Goal: Check status: Check status

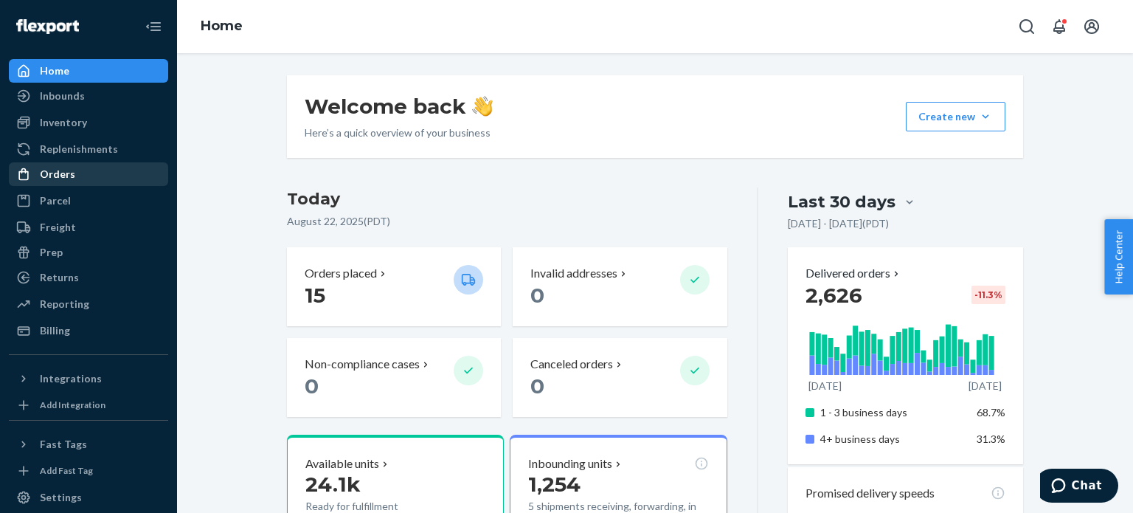
click at [68, 169] on div "Orders" at bounding box center [57, 174] width 35 height 15
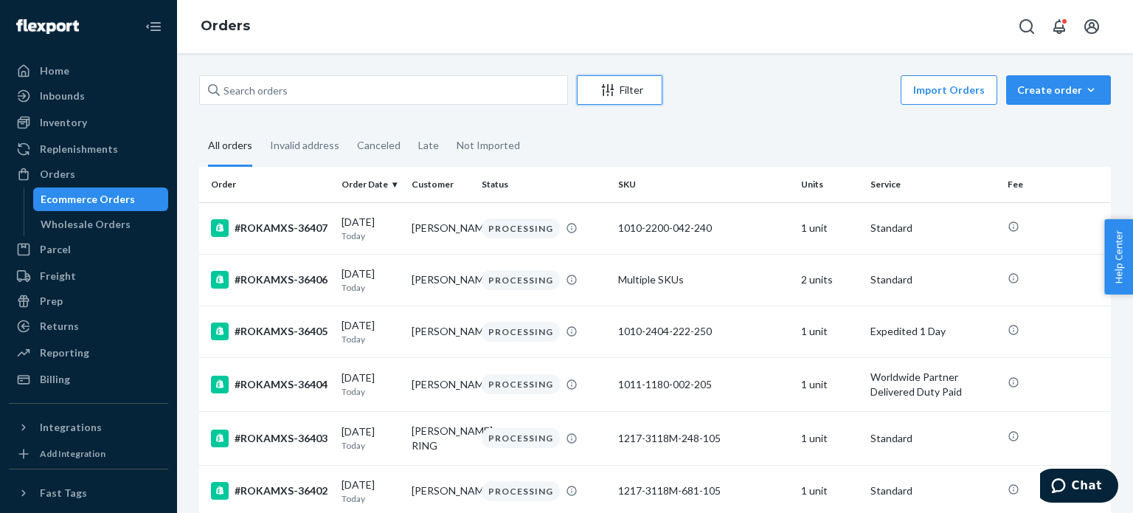
click at [628, 93] on div "Filter" at bounding box center [620, 90] width 84 height 15
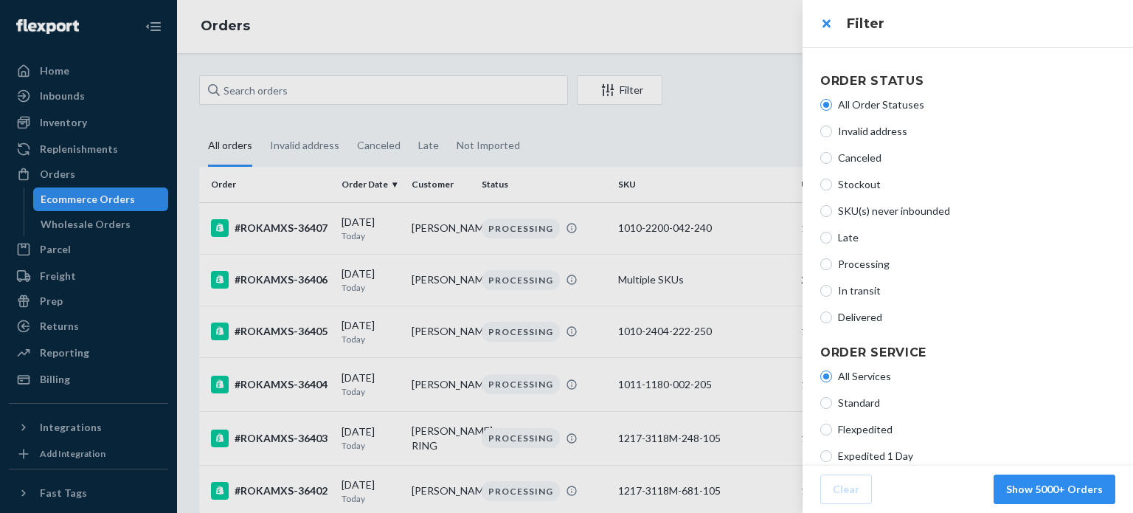
click at [832, 236] on label "Late" at bounding box center [967, 237] width 295 height 15
click at [832, 236] on input "Late" at bounding box center [826, 238] width 12 height 12
radio input "true"
radio input "false"
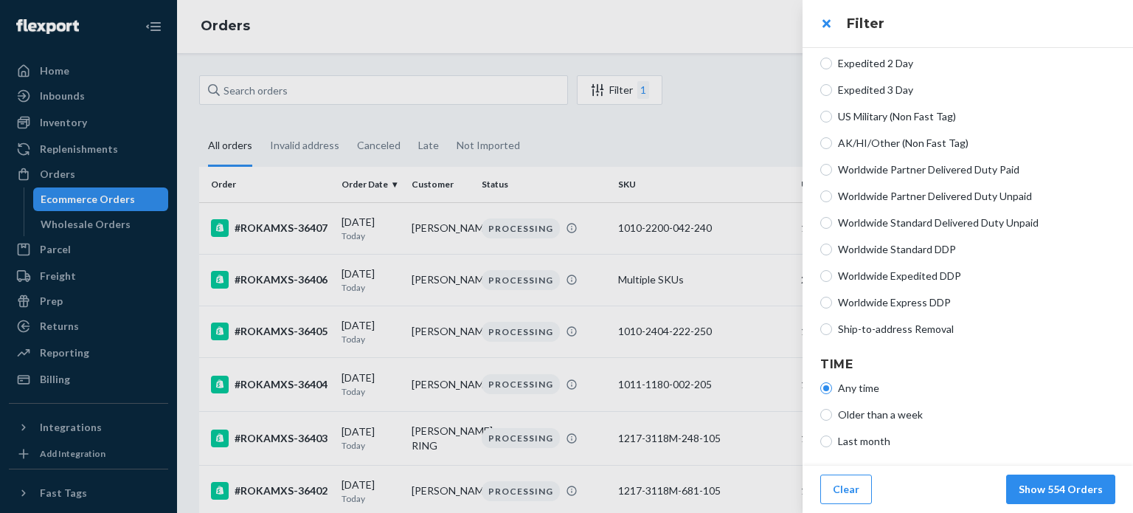
click at [834, 440] on label "Last month" at bounding box center [967, 441] width 295 height 15
click at [832, 440] on input "Last month" at bounding box center [826, 441] width 12 height 12
radio input "true"
radio input "false"
click at [134, 113] on div at bounding box center [566, 256] width 1133 height 513
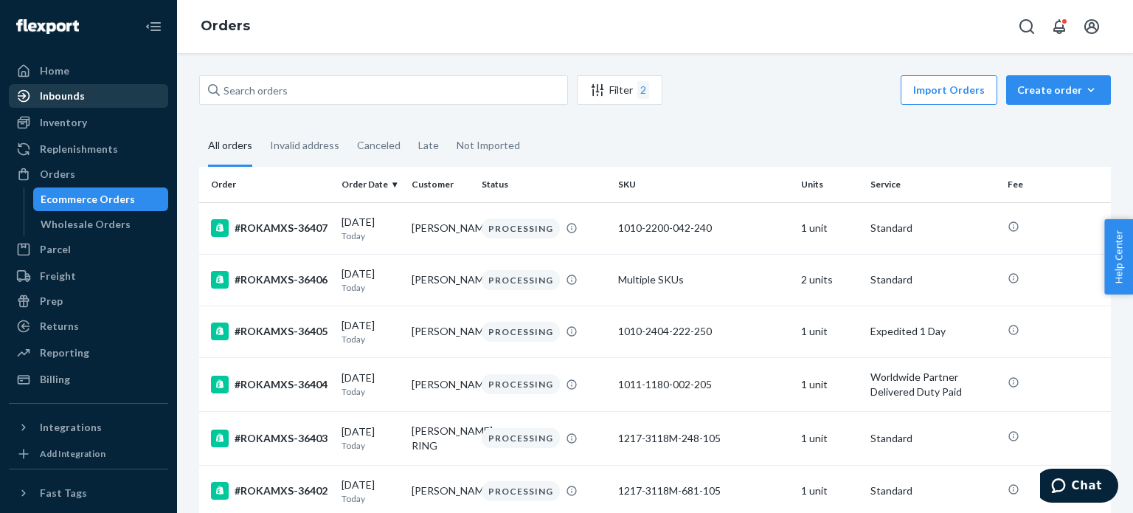
click at [113, 94] on div "Inbounds" at bounding box center [88, 96] width 156 height 21
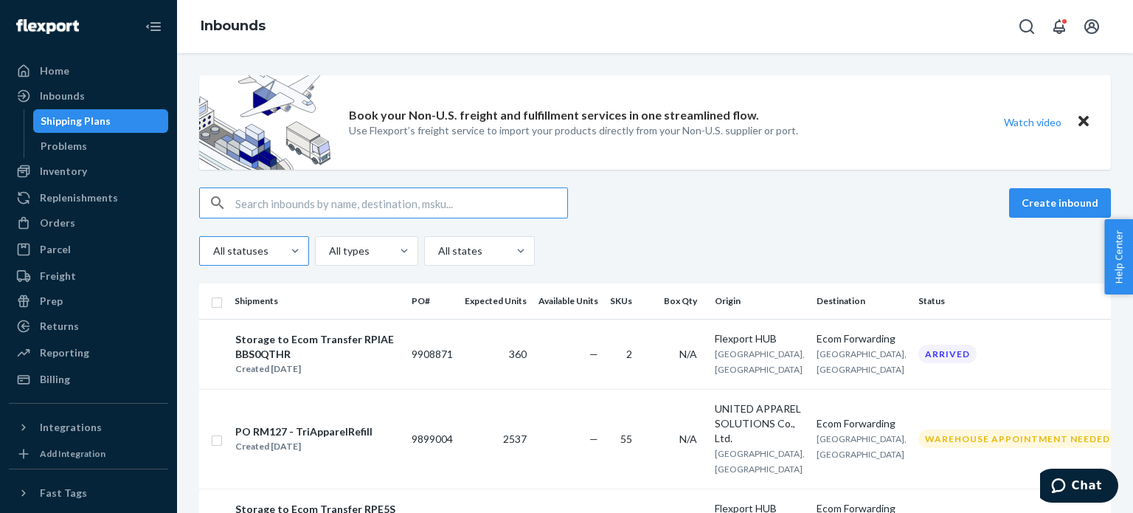
click at [238, 236] on div "All statuses" at bounding box center [254, 251] width 110 height 30
click at [213, 243] on input "All statuses" at bounding box center [212, 250] width 1 height 15
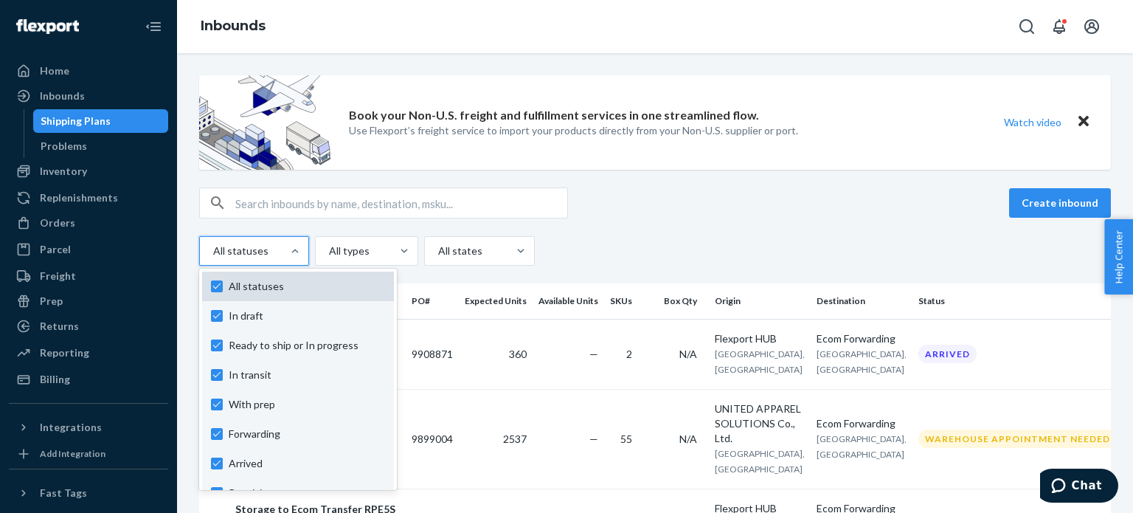
click at [236, 285] on span "All statuses" at bounding box center [307, 286] width 156 height 15
checkbox input "false"
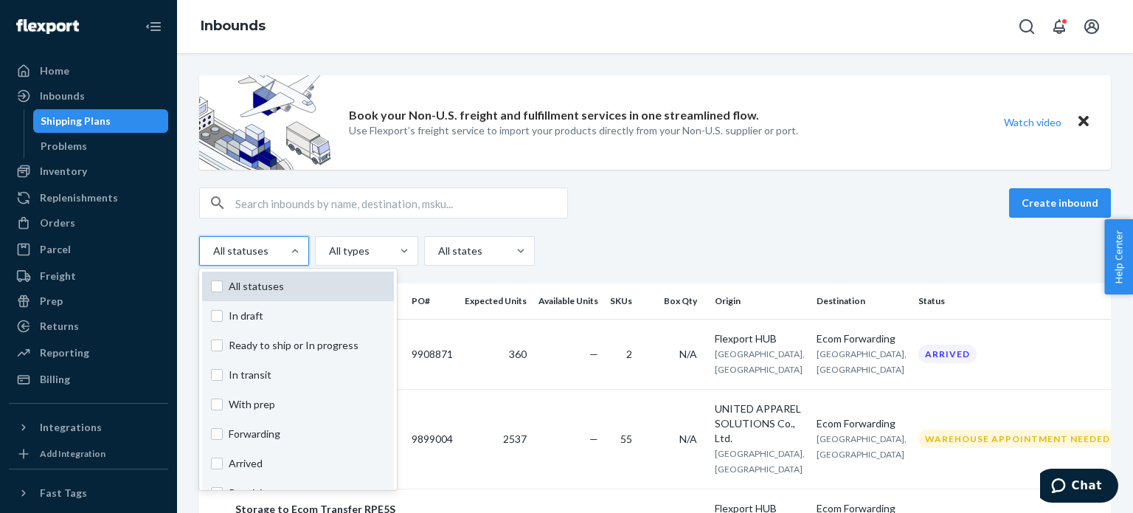
checkbox input "false"
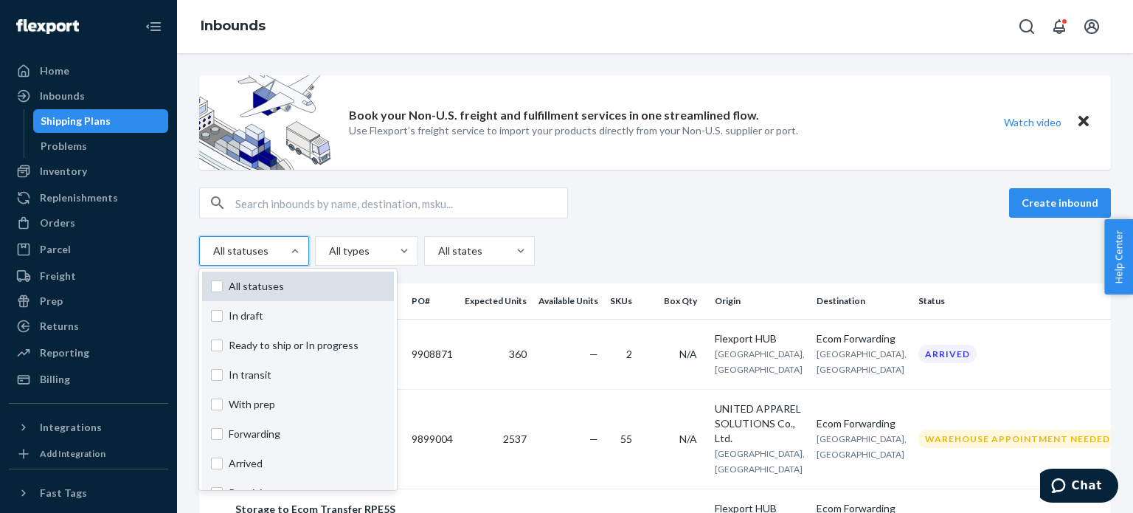
checkbox input "false"
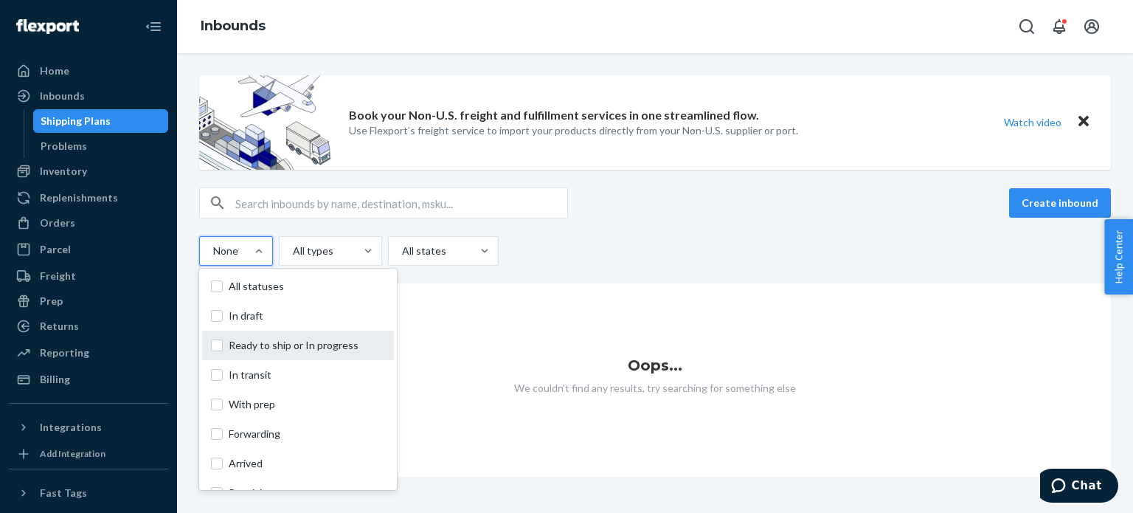
click at [238, 339] on span "Ready to ship or In progress" at bounding box center [307, 345] width 156 height 15
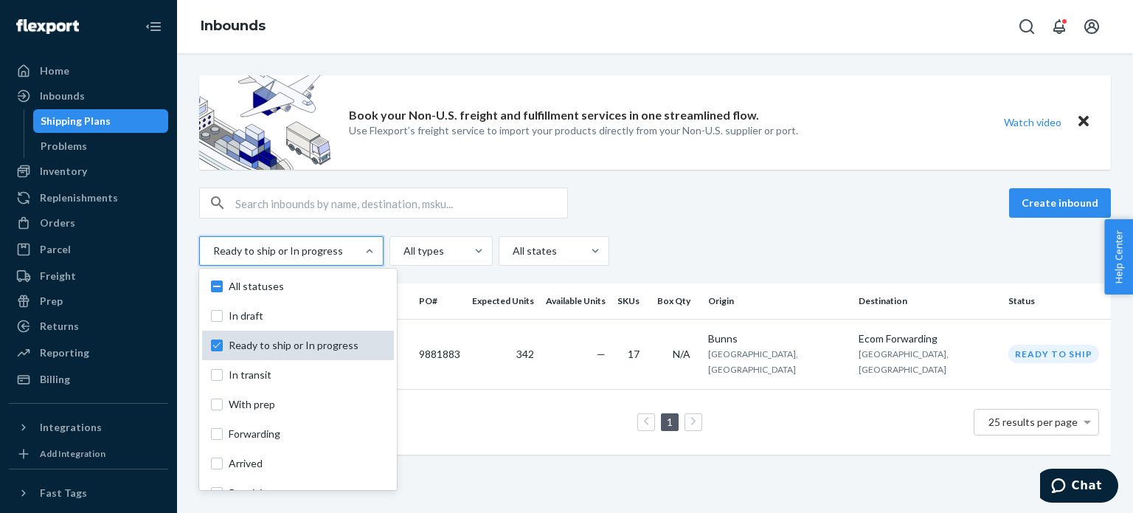
click at [239, 338] on span "Ready to ship or In progress" at bounding box center [307, 345] width 156 height 15
checkbox input "false"
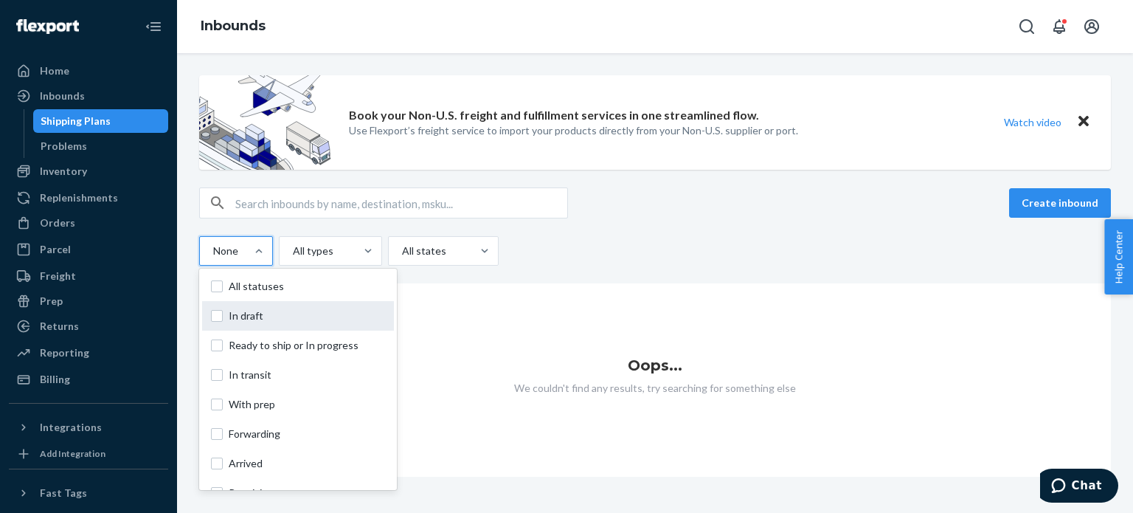
click at [243, 322] on span "In draft" at bounding box center [307, 315] width 156 height 15
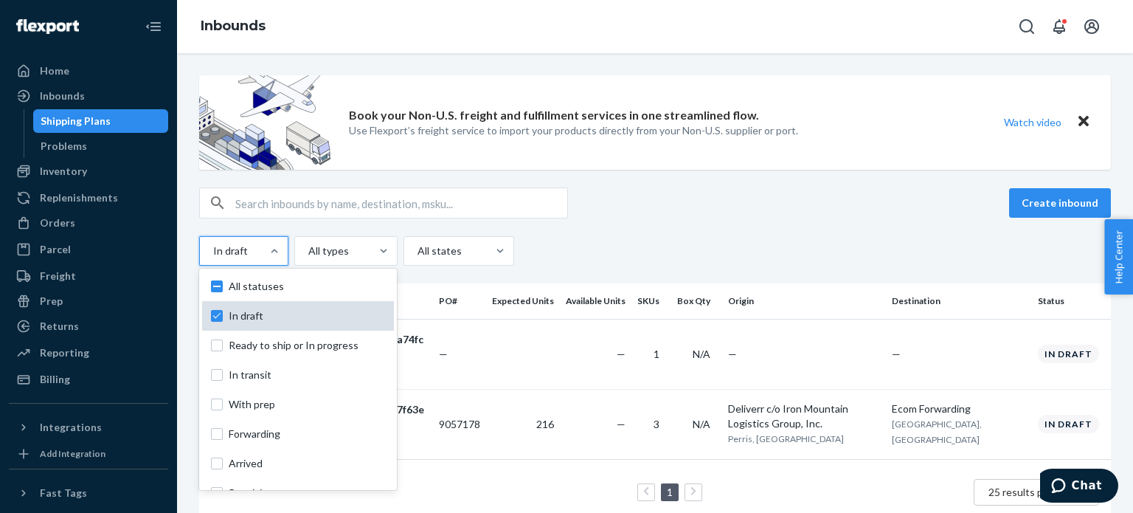
click at [243, 322] on span "In draft" at bounding box center [307, 315] width 156 height 15
checkbox input "false"
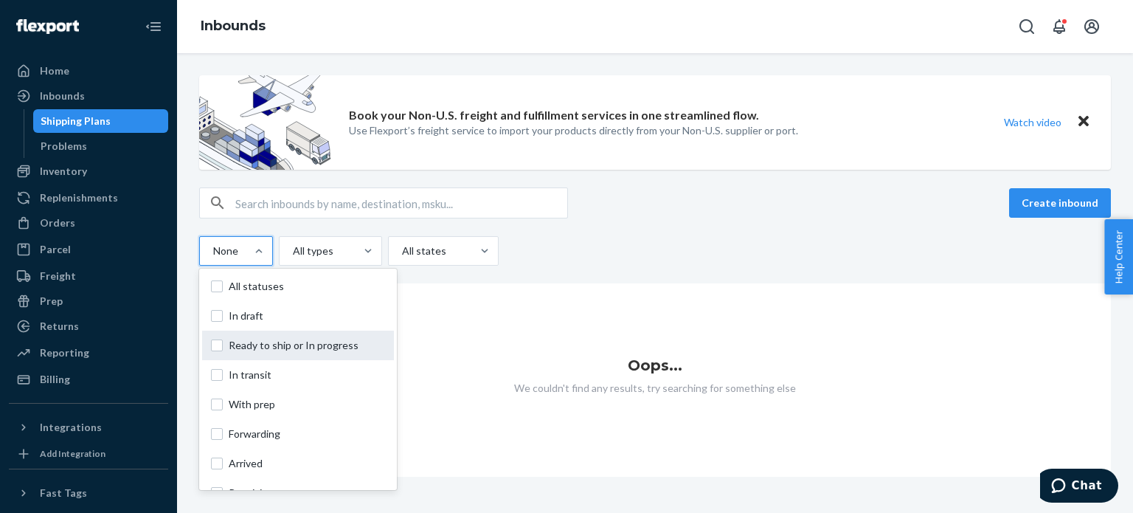
click at [239, 336] on div "Ready to ship or In progress" at bounding box center [298, 345] width 192 height 30
click at [213, 258] on input "option In draft, selected. option Ready to ship or In progress focused, 0 of 10…" at bounding box center [212, 250] width 1 height 15
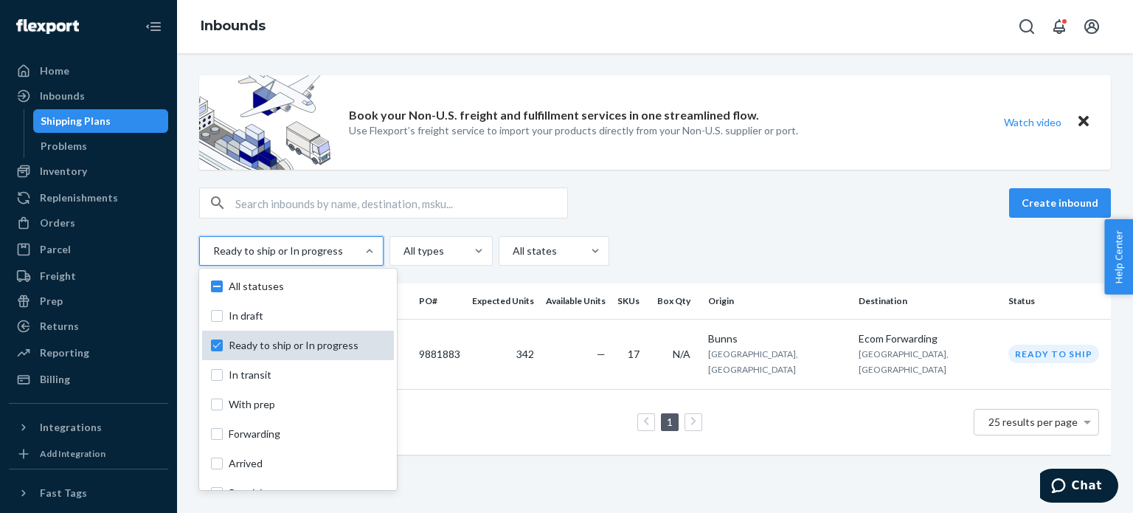
click at [239, 336] on div "Ready to ship or In progress" at bounding box center [298, 345] width 192 height 30
click at [213, 258] on input "option Ready to ship or In progress, selected. option In draft focused, 0 of 10…" at bounding box center [212, 250] width 1 height 15
checkbox input "false"
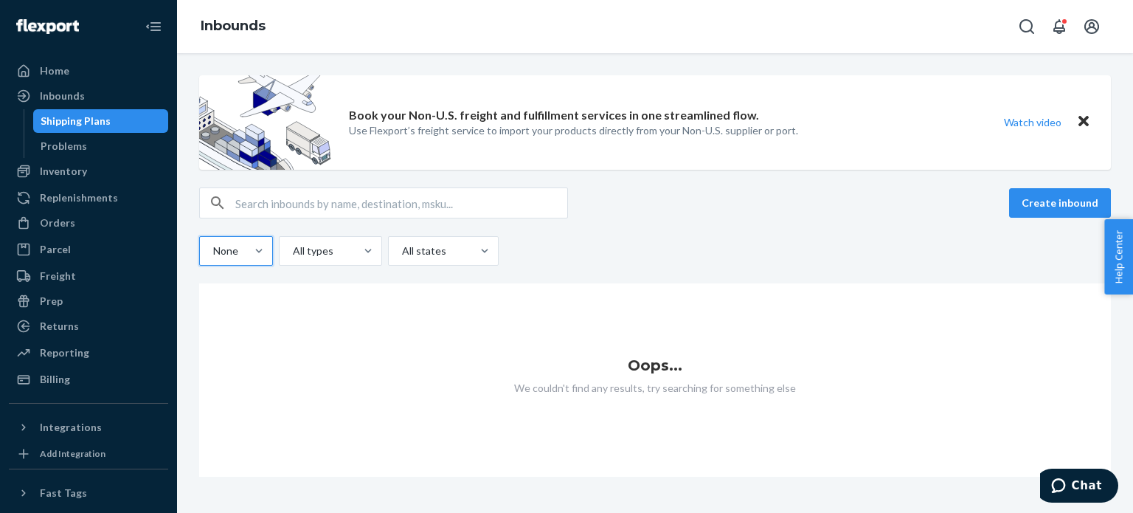
click at [237, 263] on div "None" at bounding box center [236, 251] width 74 height 30
click at [213, 258] on input "option Ready to ship or In progress, selected. 0 results available. Select is f…" at bounding box center [212, 250] width 1 height 15
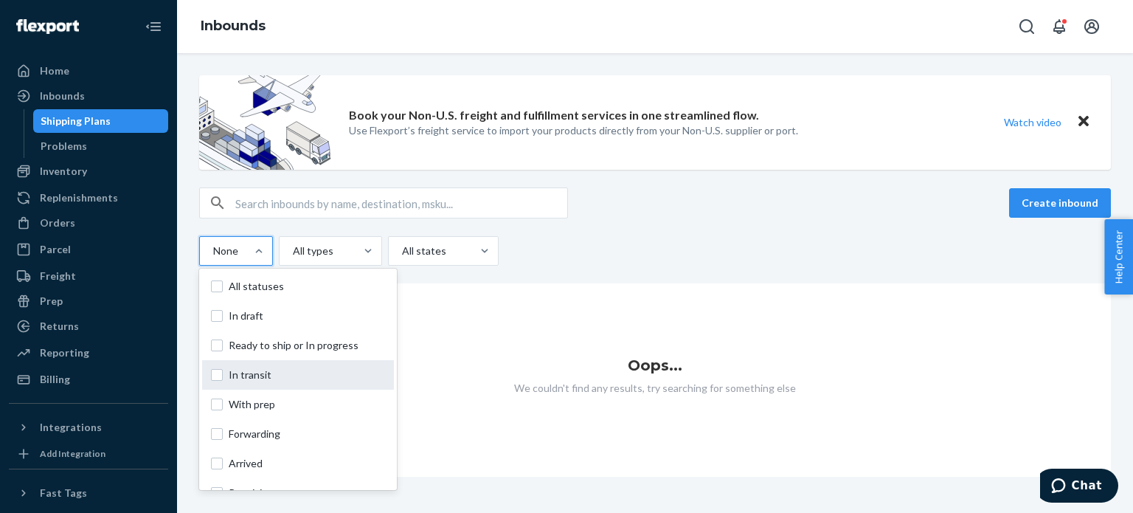
click at [229, 368] on span "In transit" at bounding box center [307, 374] width 156 height 15
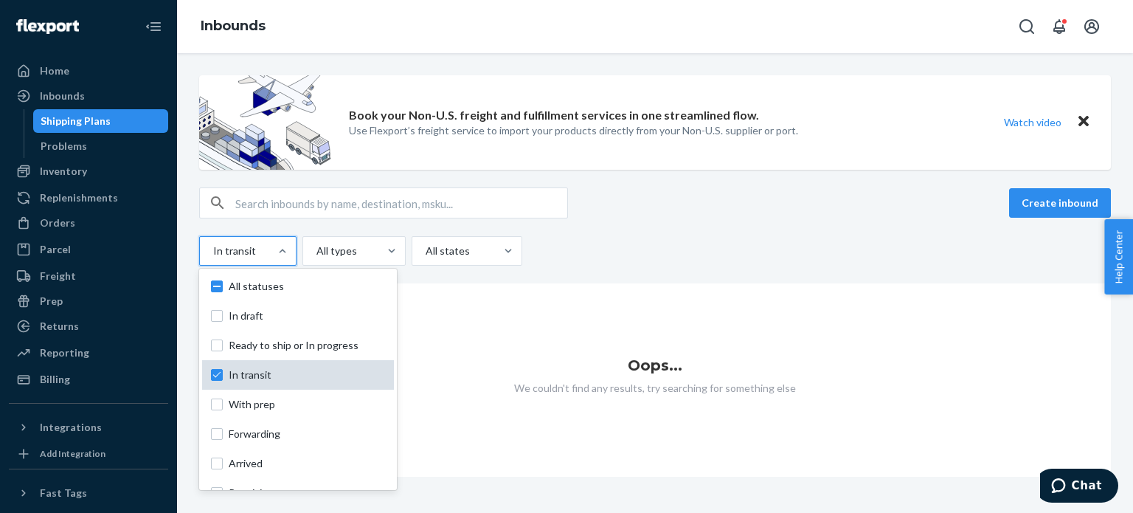
click at [229, 368] on span "In transit" at bounding box center [307, 374] width 156 height 15
checkbox input "false"
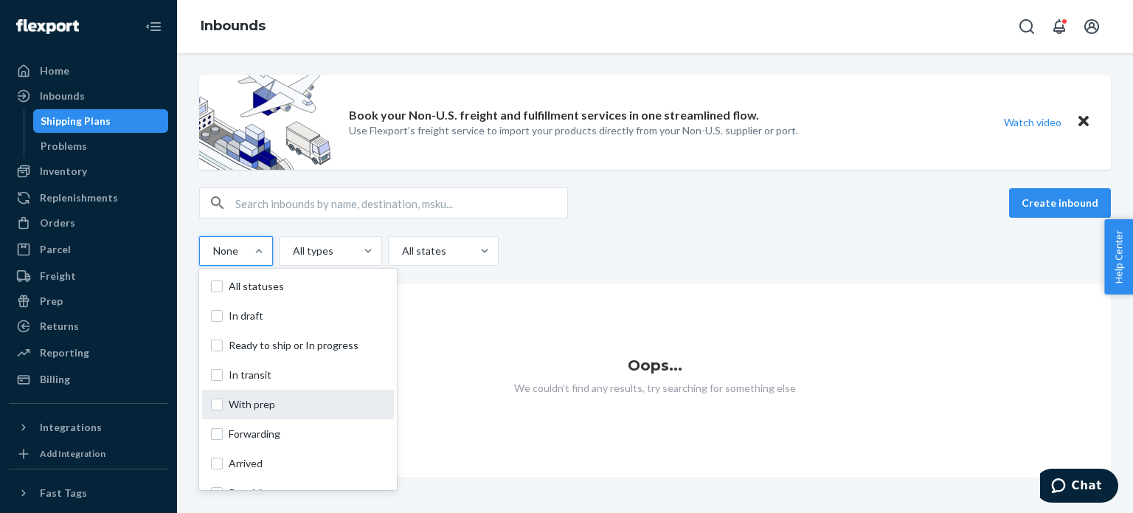
click at [232, 415] on div "With prep" at bounding box center [298, 404] width 192 height 30
click at [213, 258] on input "option In transit, selected. option With prep focused, 0 of 10. 10 results avai…" at bounding box center [212, 250] width 1 height 15
checkbox input "true"
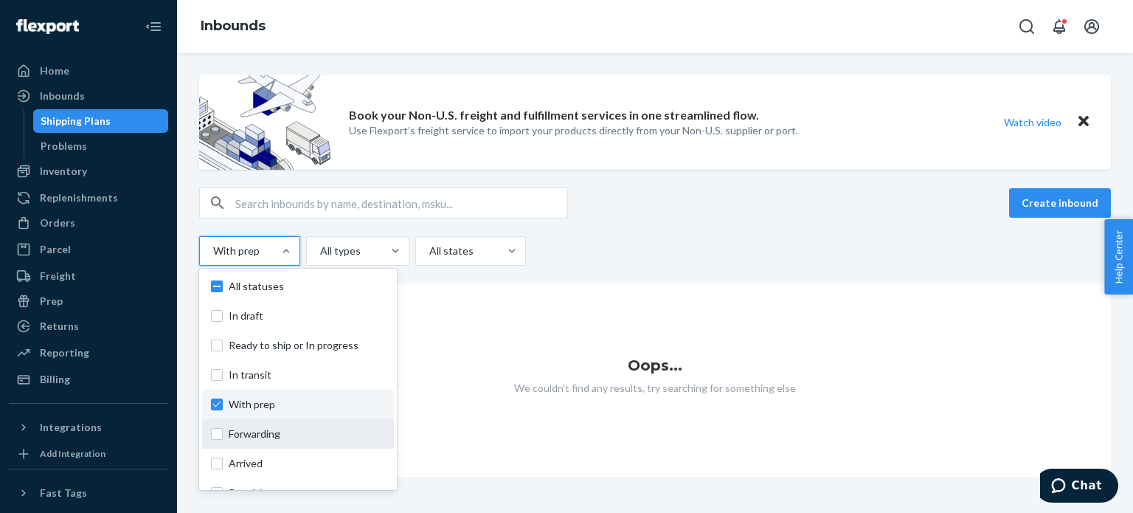
click at [226, 434] on label "Forwarding" at bounding box center [298, 433] width 174 height 15
checkbox input "true"
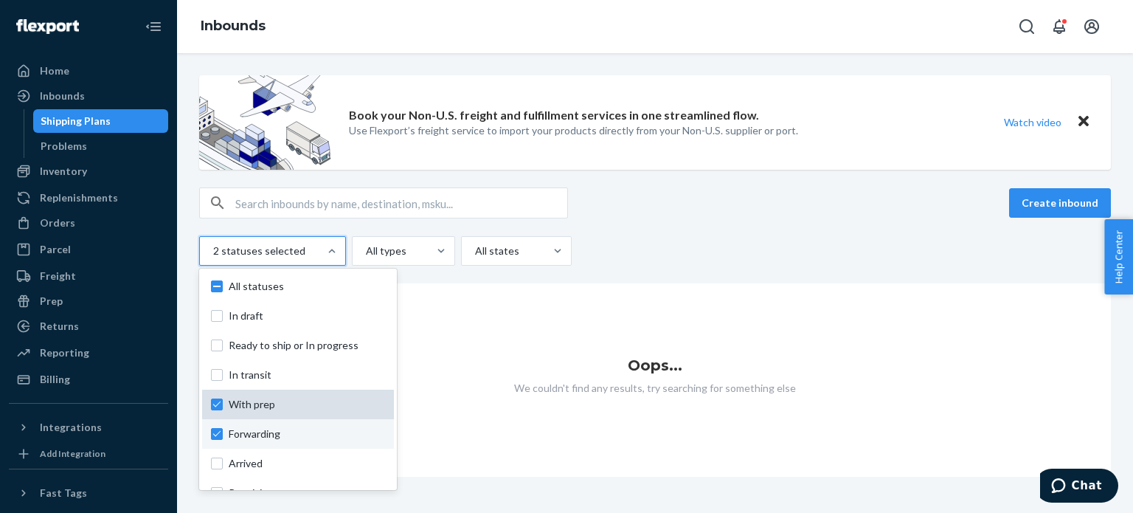
click at [235, 407] on span "With prep" at bounding box center [307, 404] width 156 height 15
checkbox input "false"
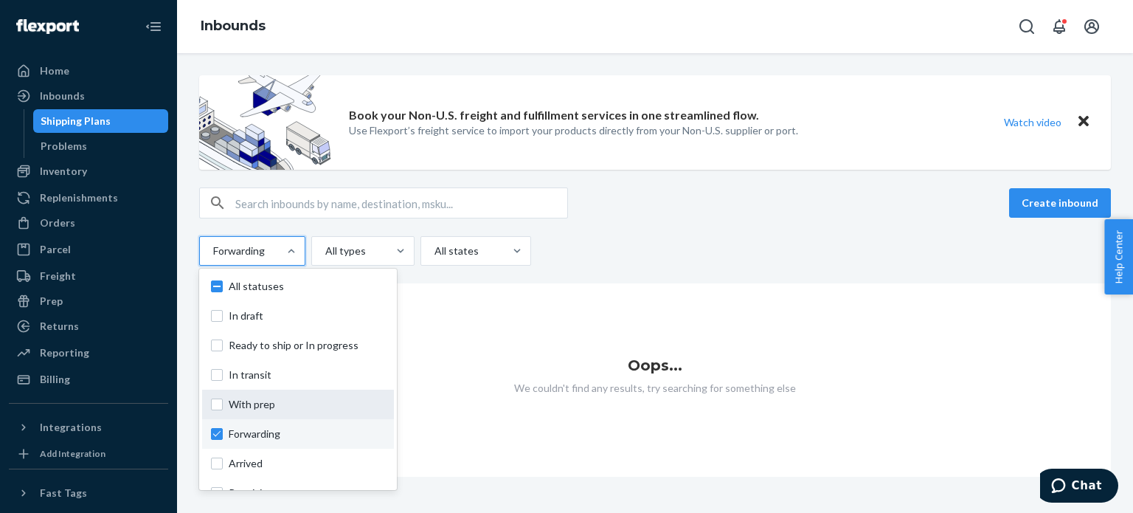
scroll to position [50, 0]
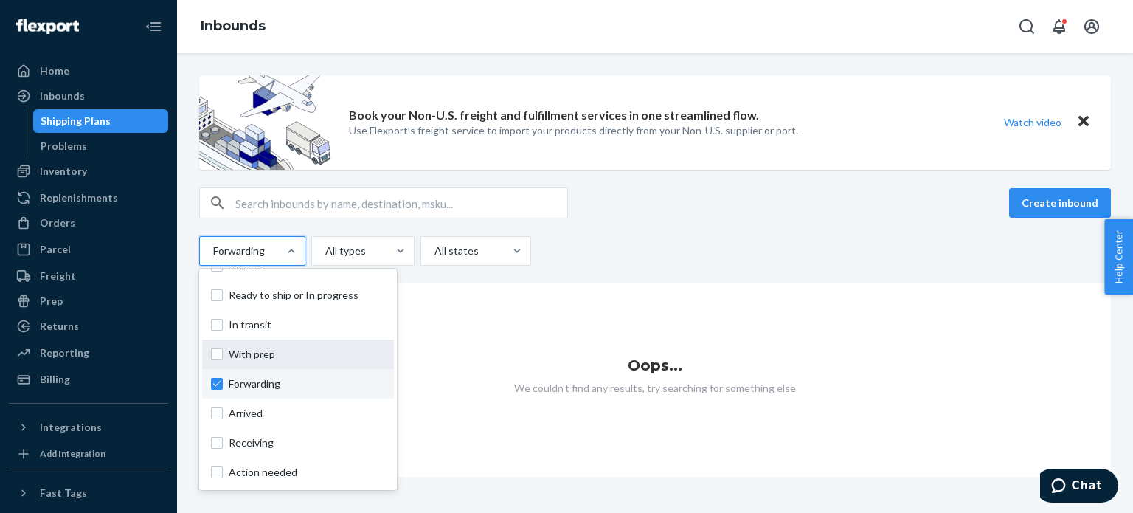
click at [235, 407] on span "Arrived" at bounding box center [307, 413] width 156 height 15
checkbox input "true"
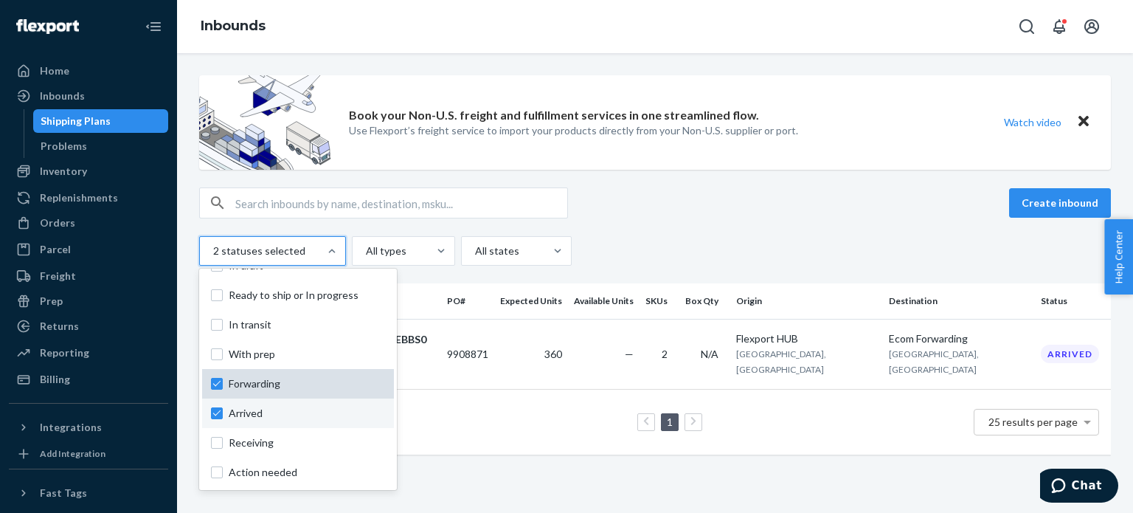
click at [241, 378] on span "Forwarding" at bounding box center [307, 383] width 156 height 15
checkbox input "false"
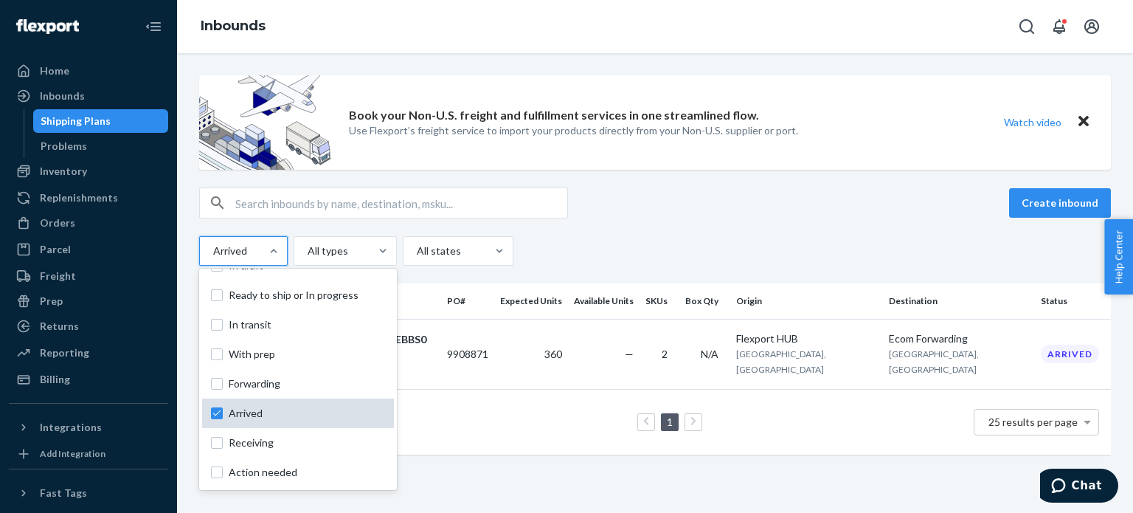
click at [246, 406] on span "Arrived" at bounding box center [307, 413] width 156 height 15
checkbox input "false"
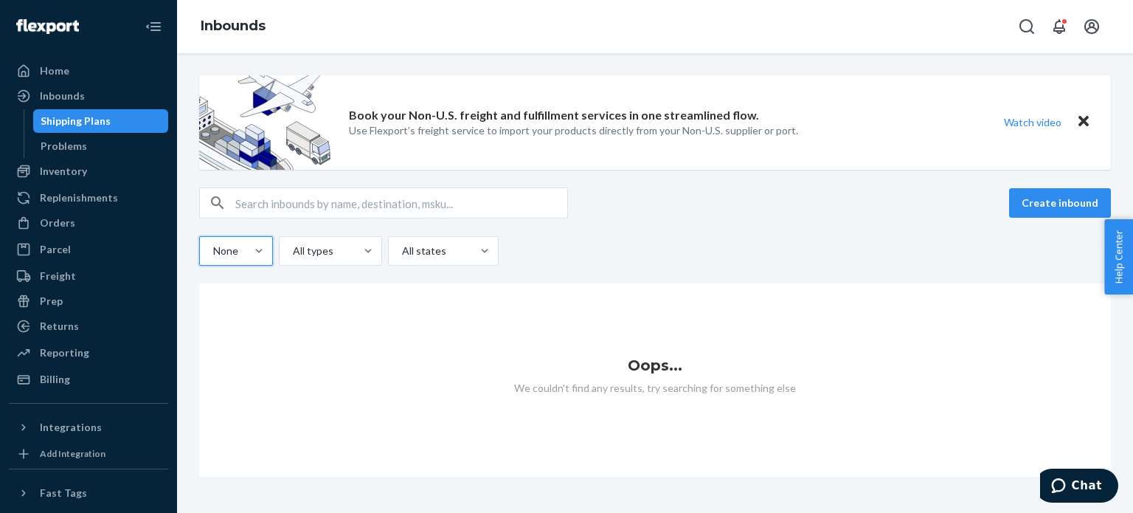
click at [240, 248] on div at bounding box center [235, 251] width 46 height 18
click at [213, 248] on input "option Arrived, selected. 0 results available. Select is focused ,type to refin…" at bounding box center [212, 250] width 1 height 15
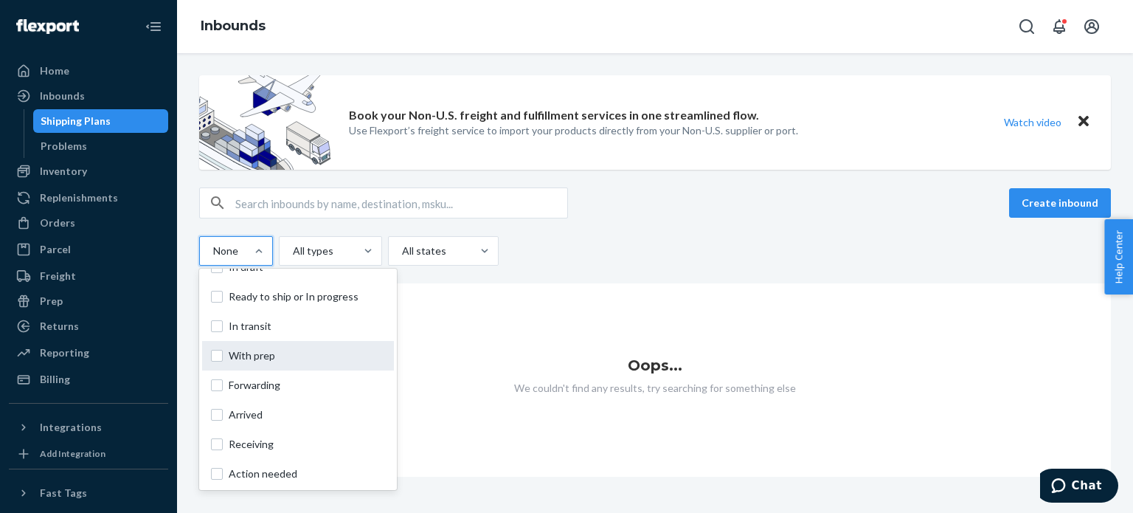
scroll to position [46, 0]
click at [246, 415] on span "Arrived" at bounding box center [307, 417] width 156 height 15
checkbox input "true"
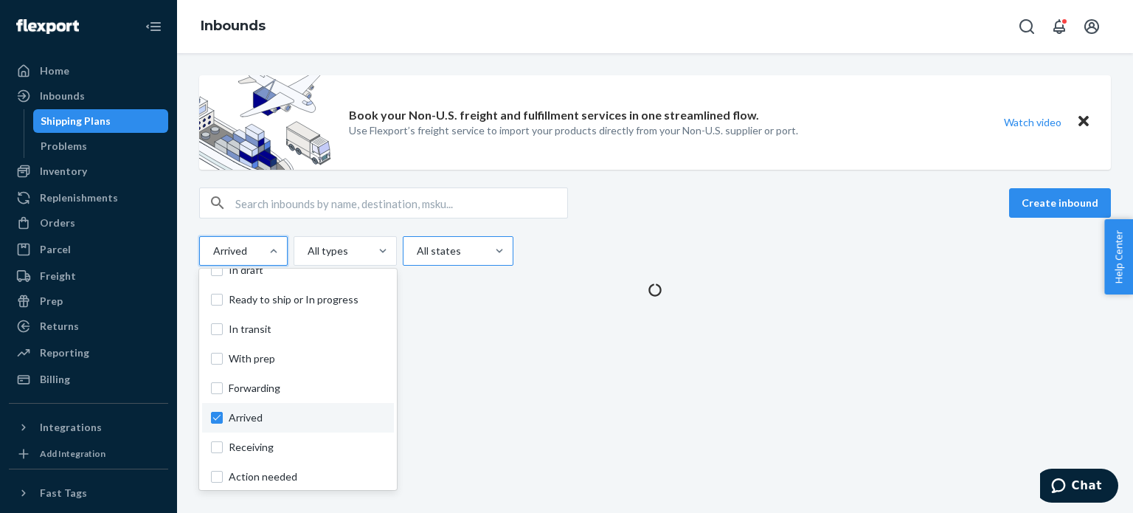
click at [477, 255] on div at bounding box center [456, 251] width 83 height 18
click at [417, 255] on input "All states" at bounding box center [415, 250] width 1 height 15
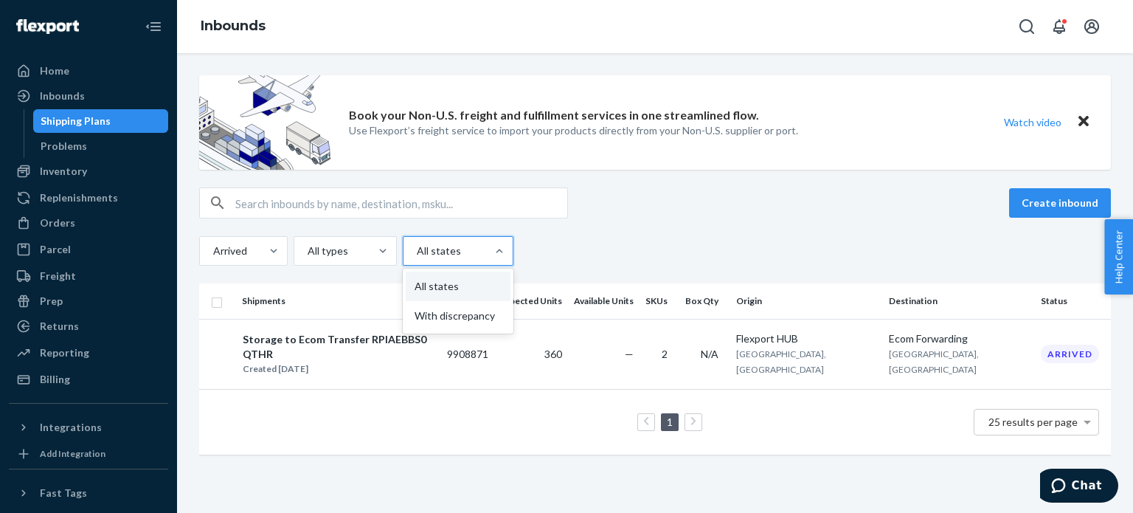
click at [634, 178] on div "Book your Non-U.S. freight and fulfillment services in one streamlined flow. Us…" at bounding box center [655, 272] width 934 height 394
click at [261, 257] on div at bounding box center [273, 250] width 27 height 15
click at [213, 257] on input "Arrived" at bounding box center [212, 250] width 1 height 15
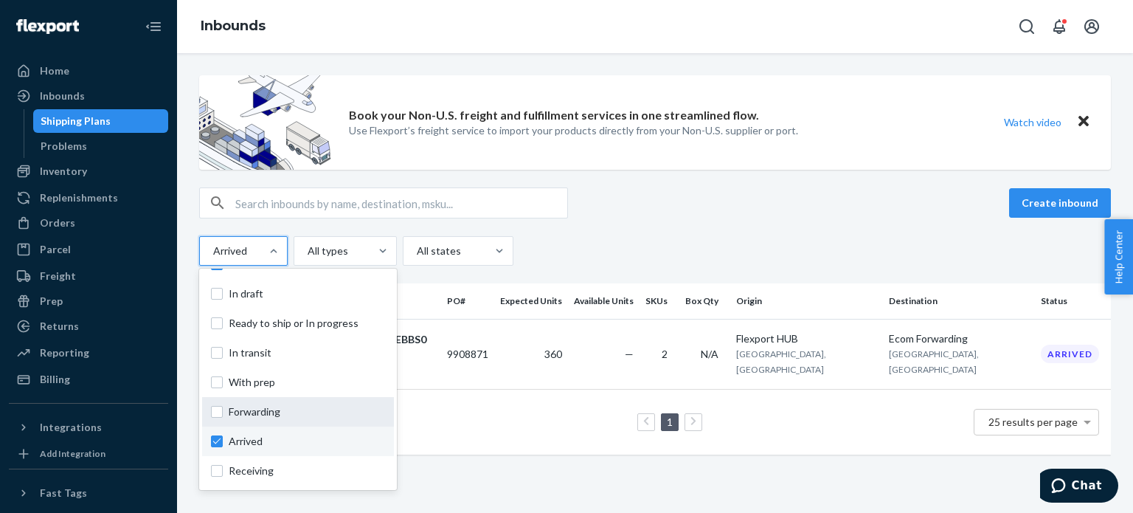
click at [265, 437] on span "Arrived" at bounding box center [307, 441] width 156 height 15
checkbox input "false"
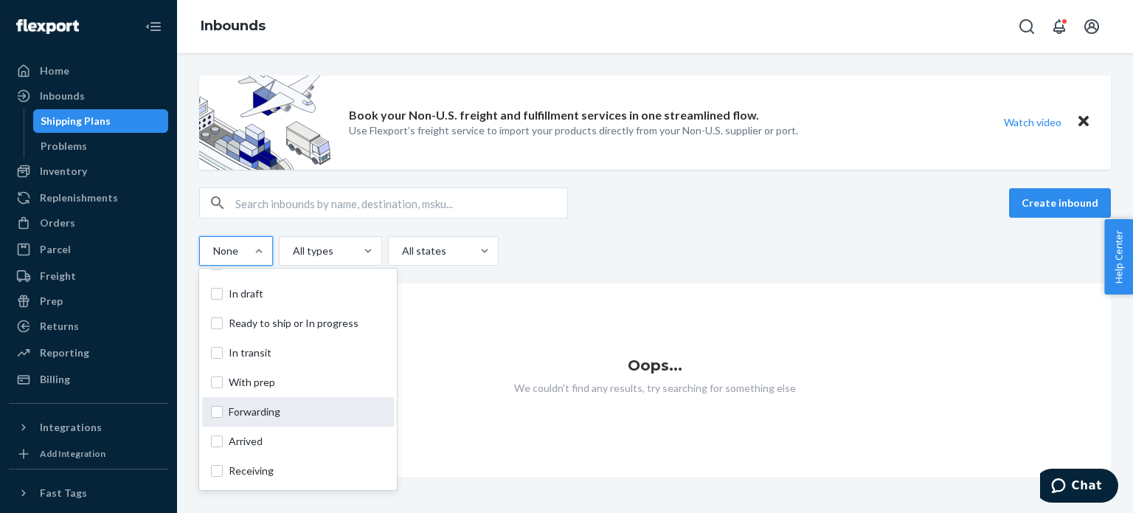
scroll to position [65, 0]
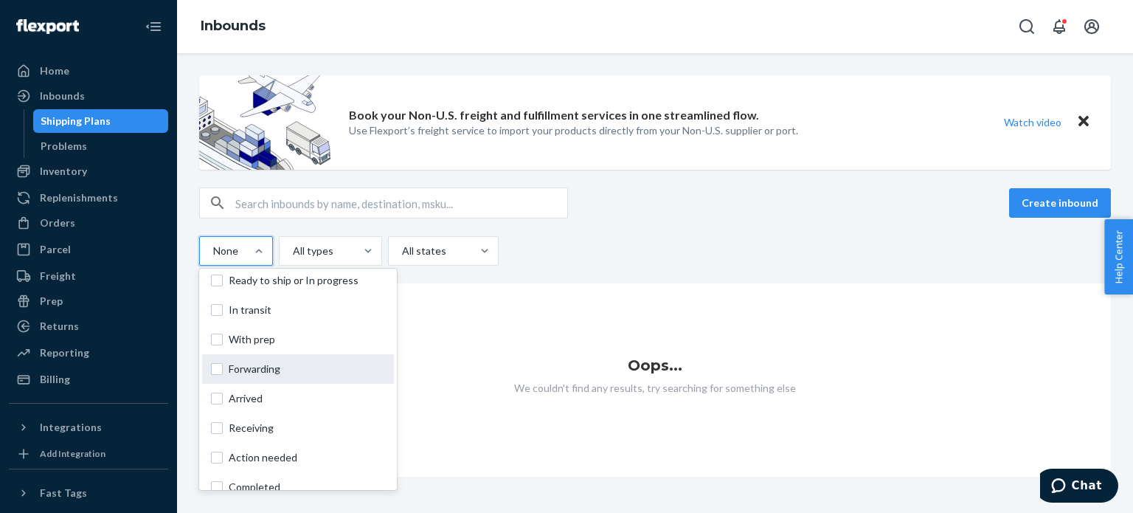
click at [265, 437] on div "Receiving" at bounding box center [298, 428] width 192 height 30
click at [213, 258] on input "option Arrived, selected. option Receiving focused, 0 of 10. 10 results availab…" at bounding box center [212, 250] width 1 height 15
checkbox input "true"
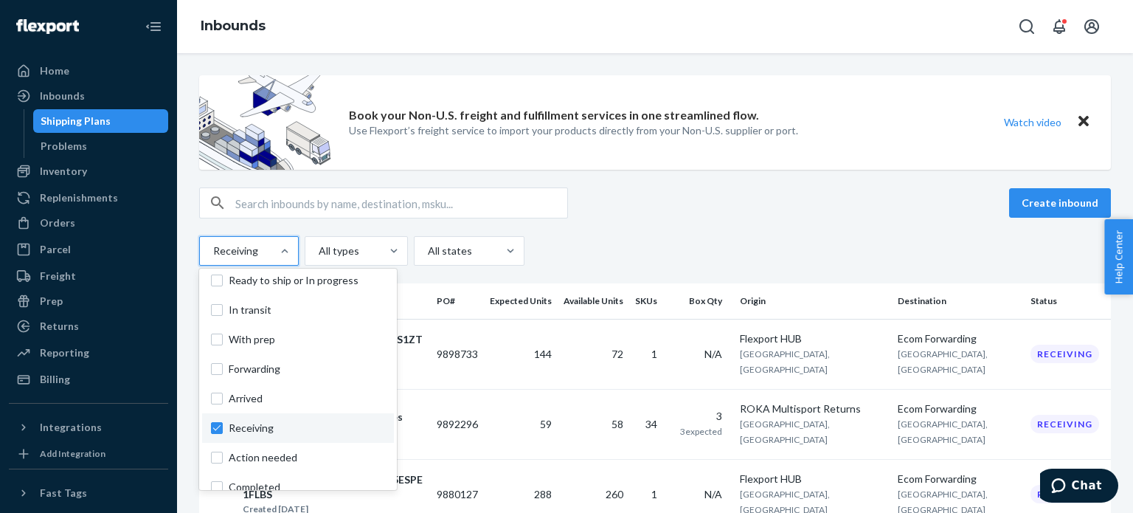
click at [643, 178] on div "Book your Non-U.S. freight and fulfillment services in one streamlined flow. Us…" at bounding box center [655, 469] width 934 height 789
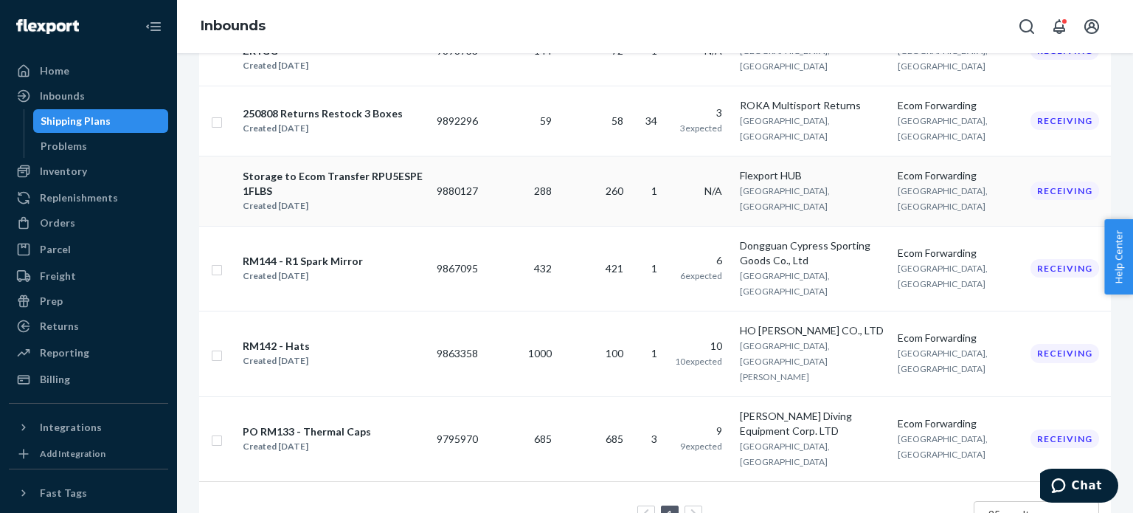
scroll to position [0, 0]
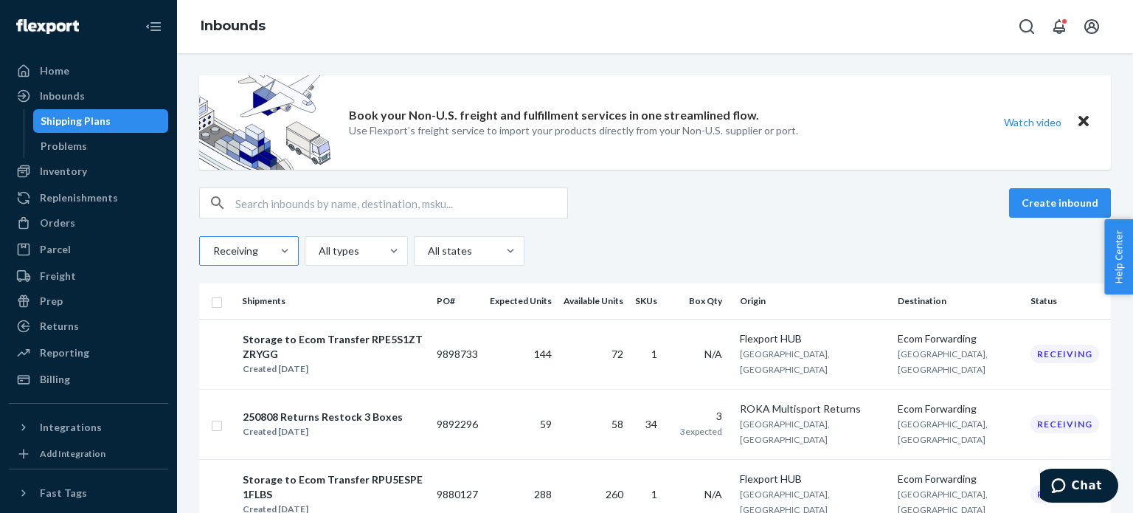
click at [264, 246] on div at bounding box center [248, 251] width 72 height 18
click at [213, 246] on input "Receiving" at bounding box center [212, 250] width 1 height 15
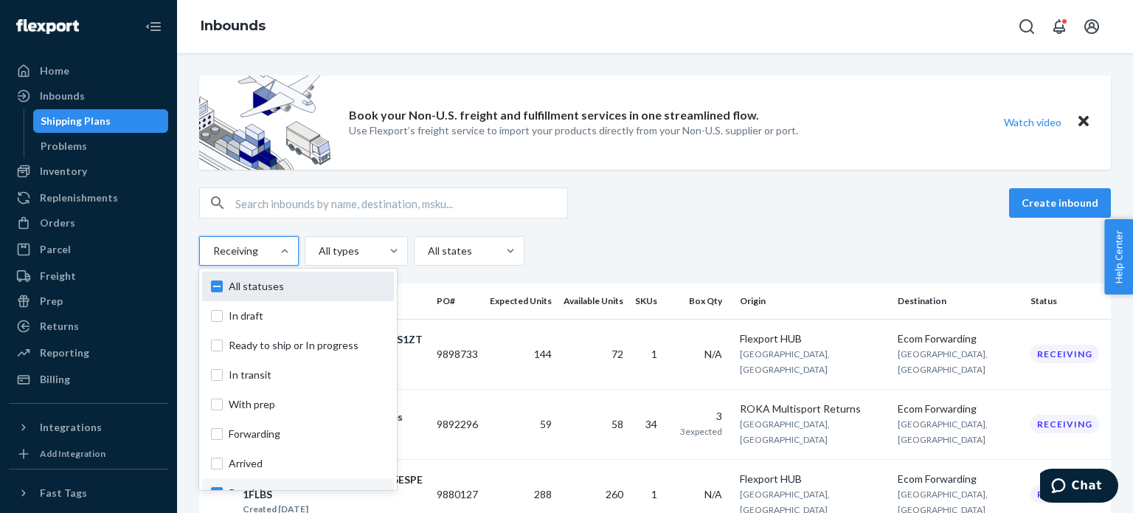
click at [254, 293] on div "All statuses" at bounding box center [298, 286] width 192 height 30
click at [213, 258] on input "option Receiving, selected. option In draft focused, 0 of 10. 10 results availa…" at bounding box center [212, 250] width 1 height 15
checkbox input "true"
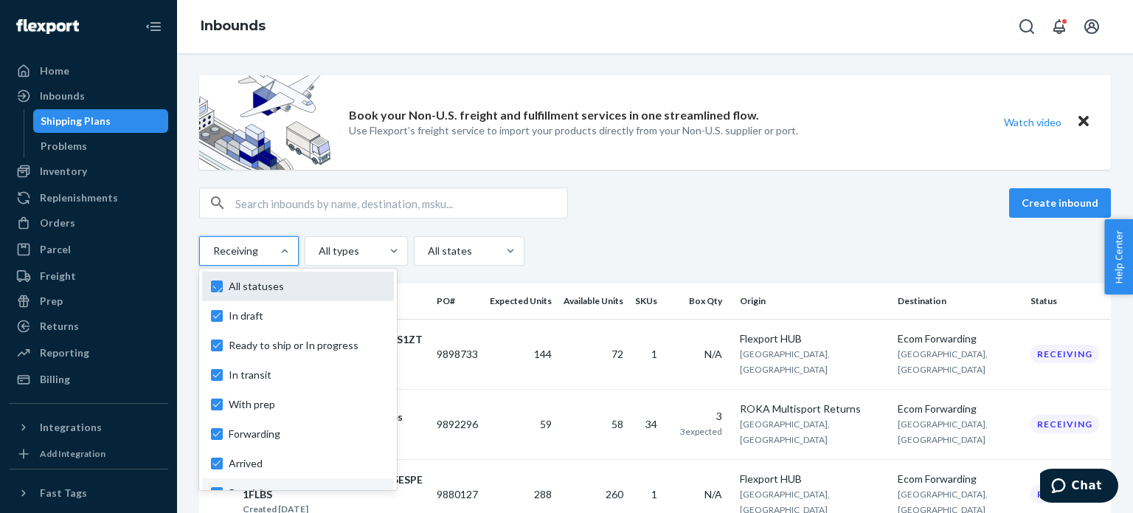
checkbox input "true"
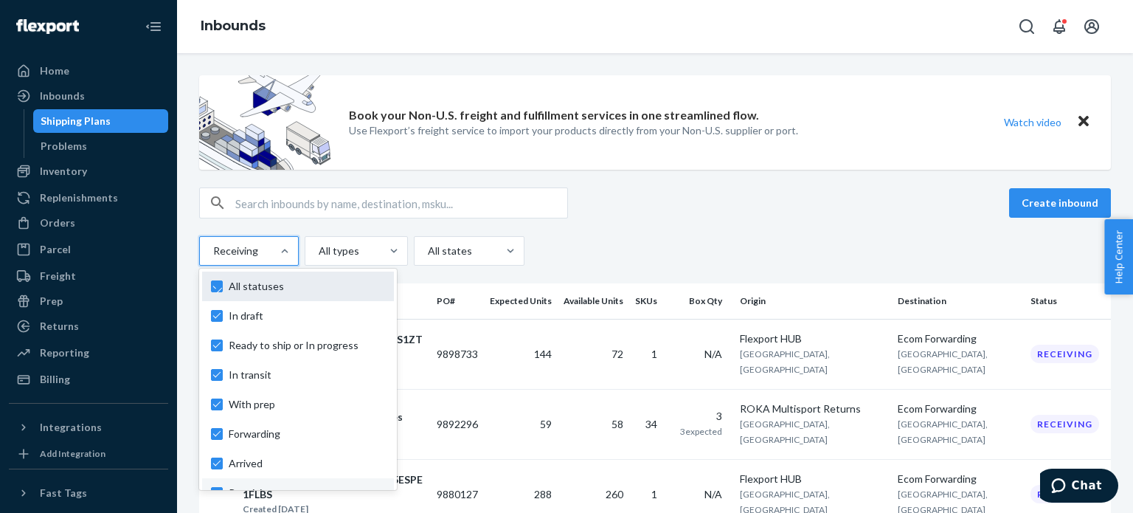
checkbox input "true"
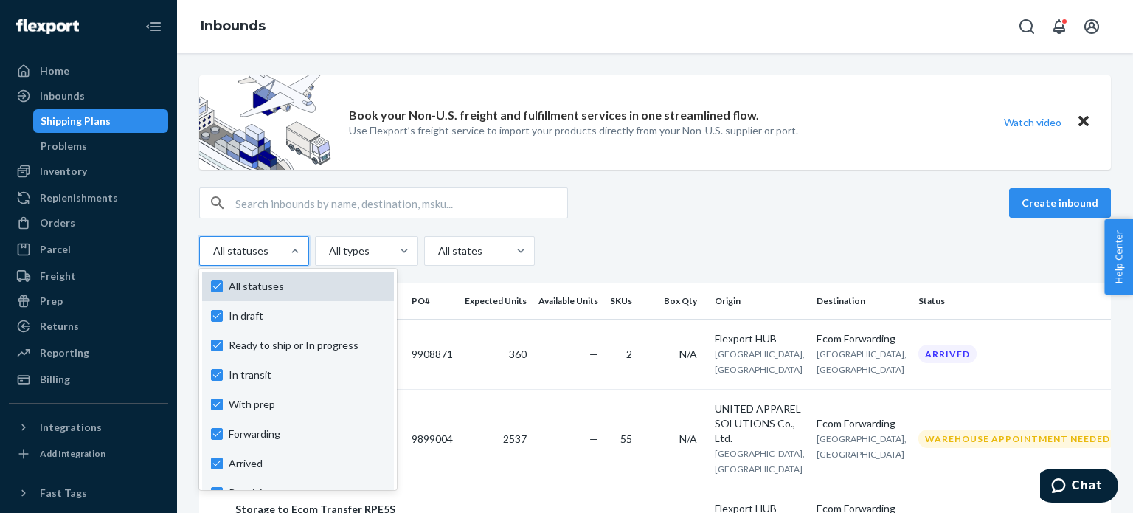
click at [280, 286] on span "All statuses" at bounding box center [307, 286] width 156 height 15
checkbox input "false"
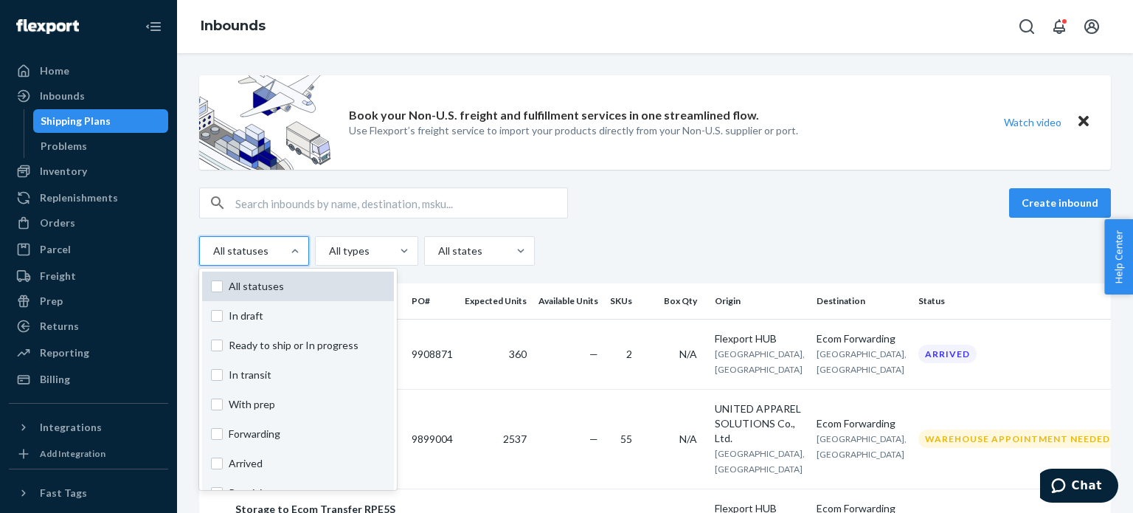
checkbox input "false"
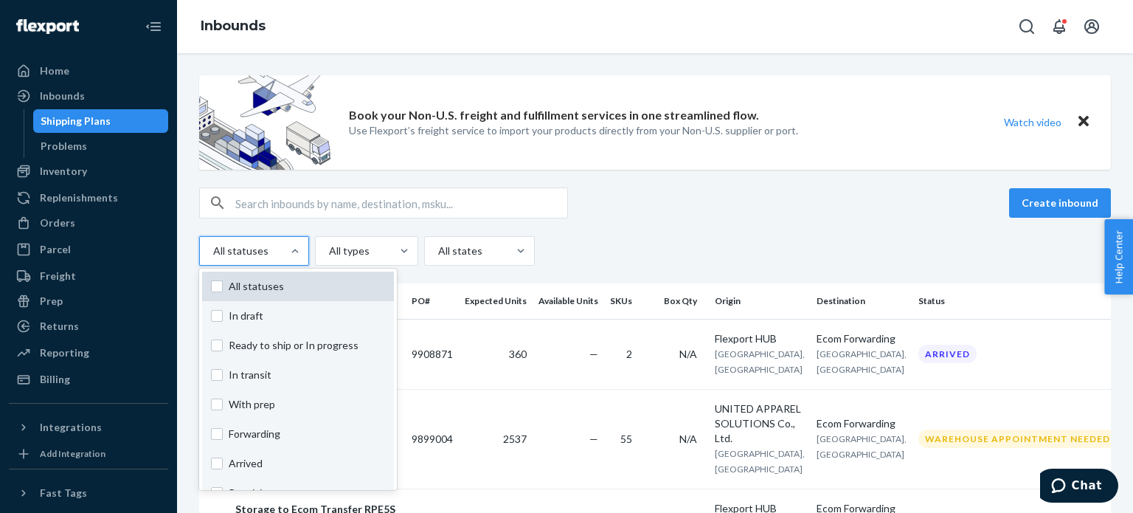
checkbox input "false"
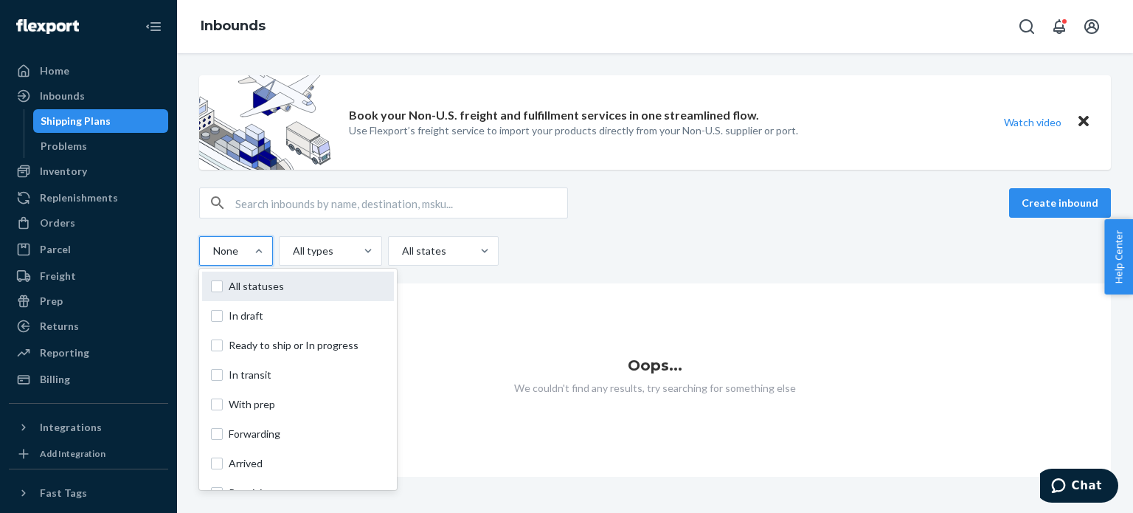
scroll to position [109, 0]
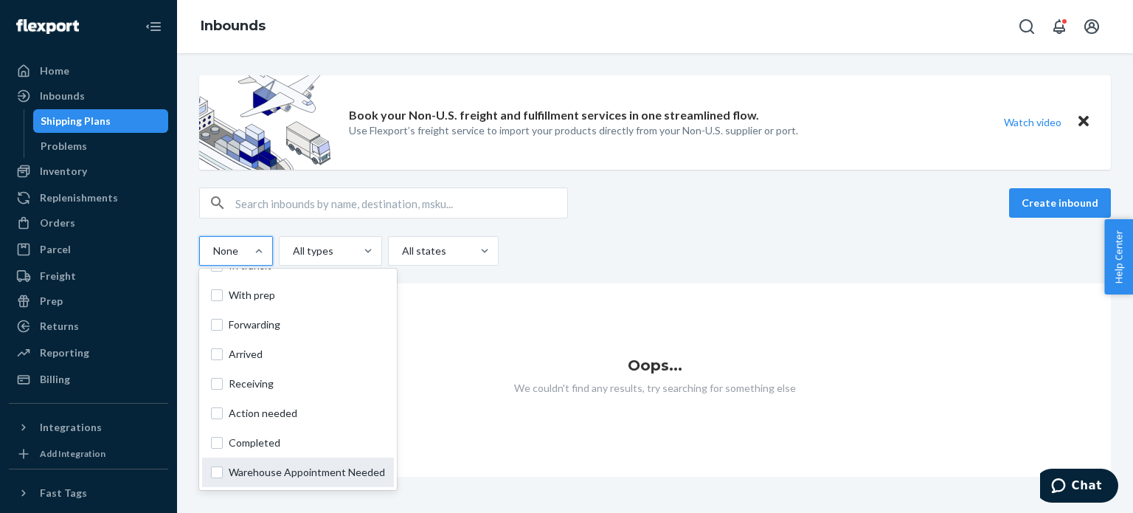
click at [274, 470] on span "Warehouse Appointment Needed" at bounding box center [307, 472] width 156 height 15
checkbox input "true"
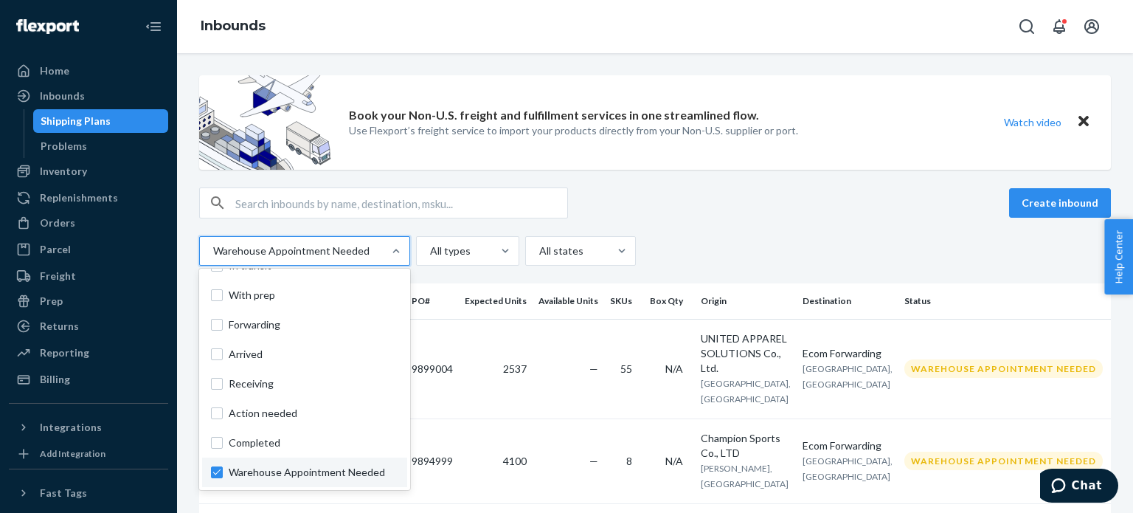
click at [612, 234] on div "Create inbound option Warehouse Appointment Needed, selected. option Completed …" at bounding box center [655, 226] width 912 height 78
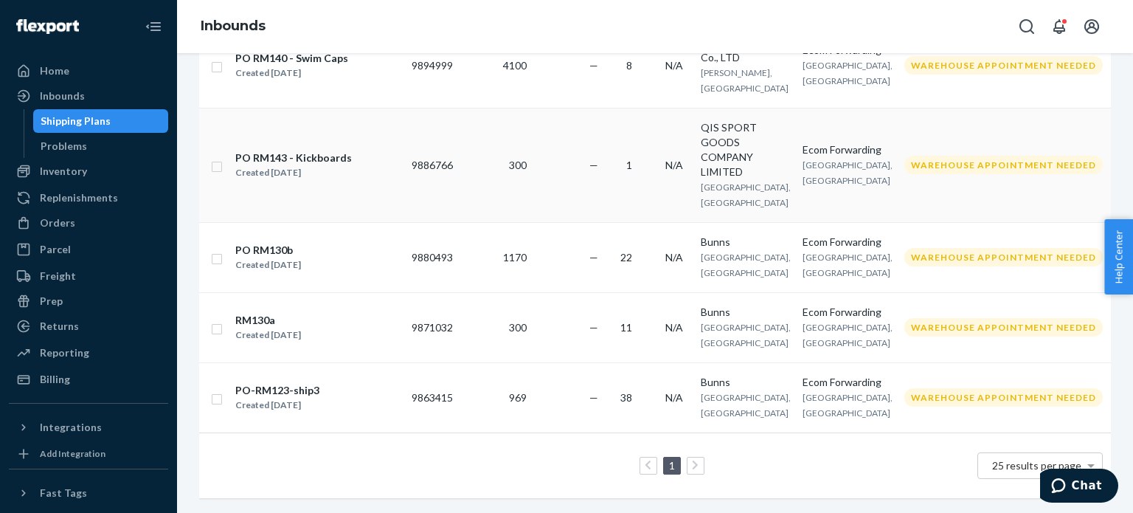
scroll to position [0, 0]
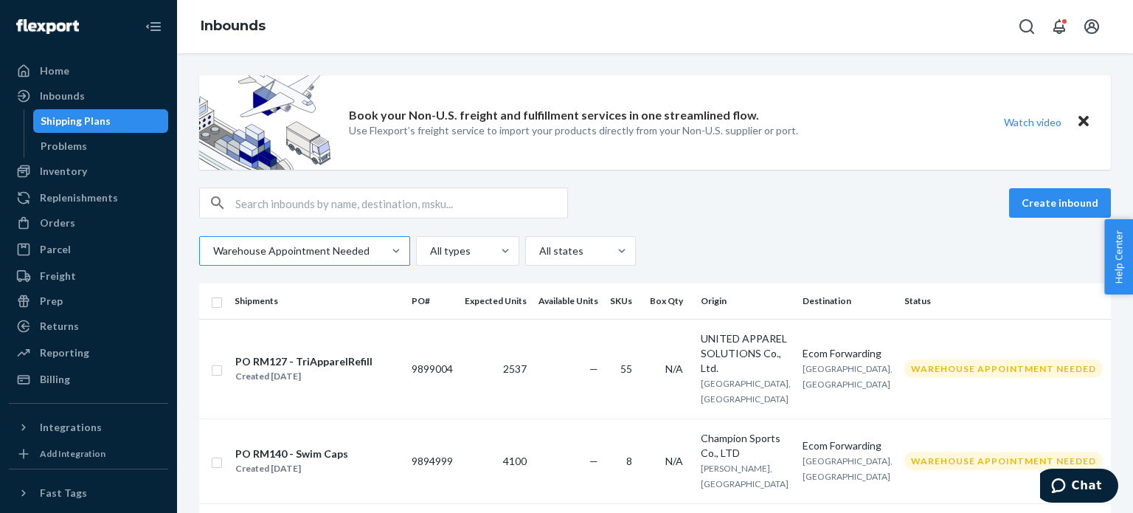
click at [277, 248] on div at bounding box center [303, 251] width 183 height 18
click at [213, 248] on input "Warehouse Appointment Needed" at bounding box center [212, 250] width 1 height 15
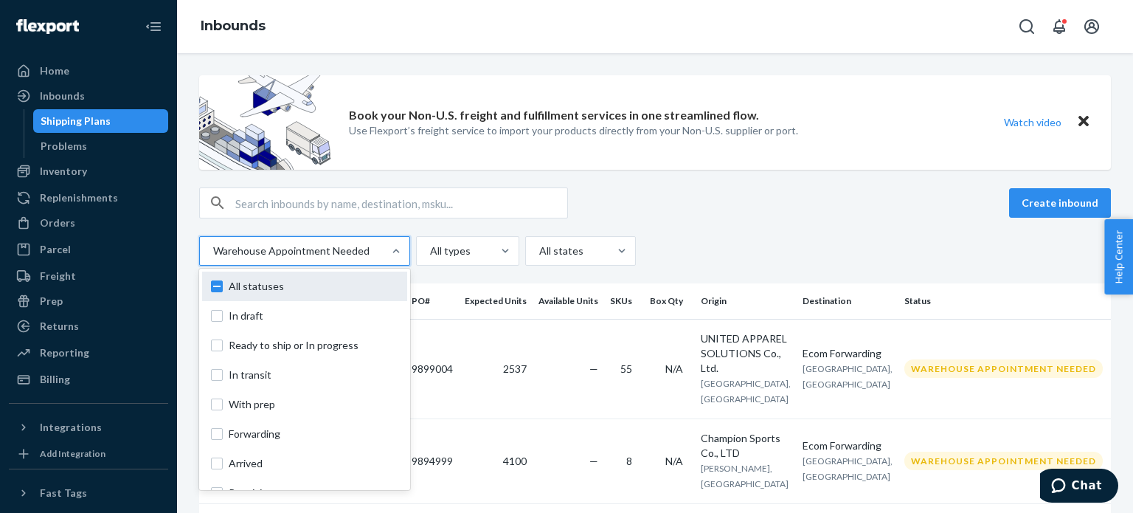
click at [254, 289] on span "All statuses" at bounding box center [314, 286] width 170 height 15
checkbox input "true"
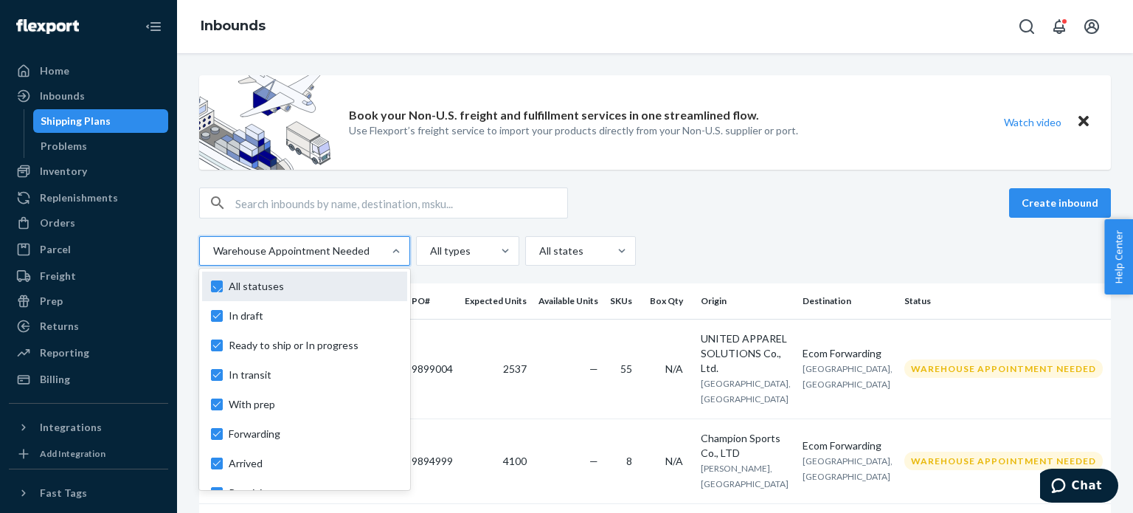
checkbox input "true"
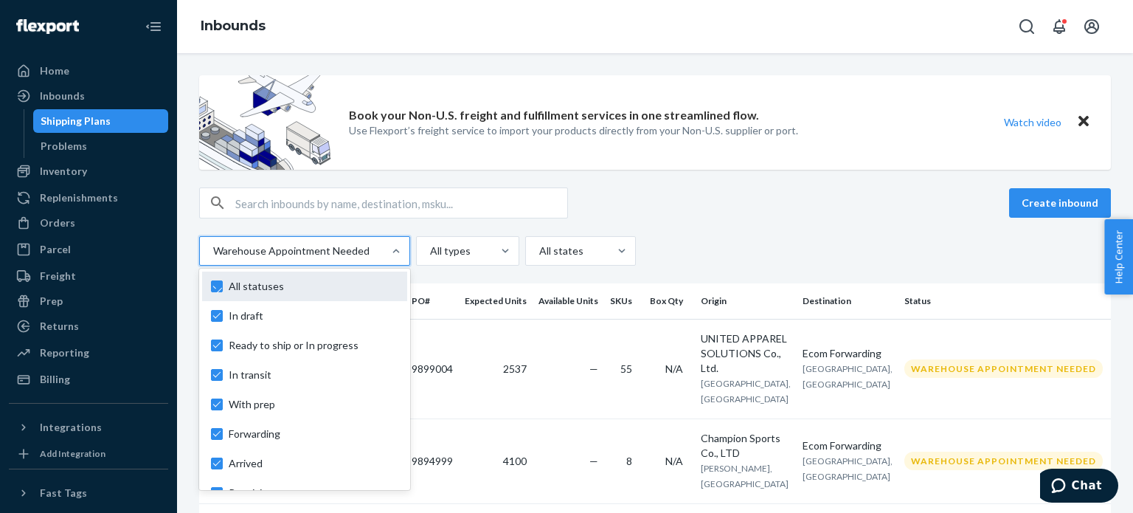
checkbox input "true"
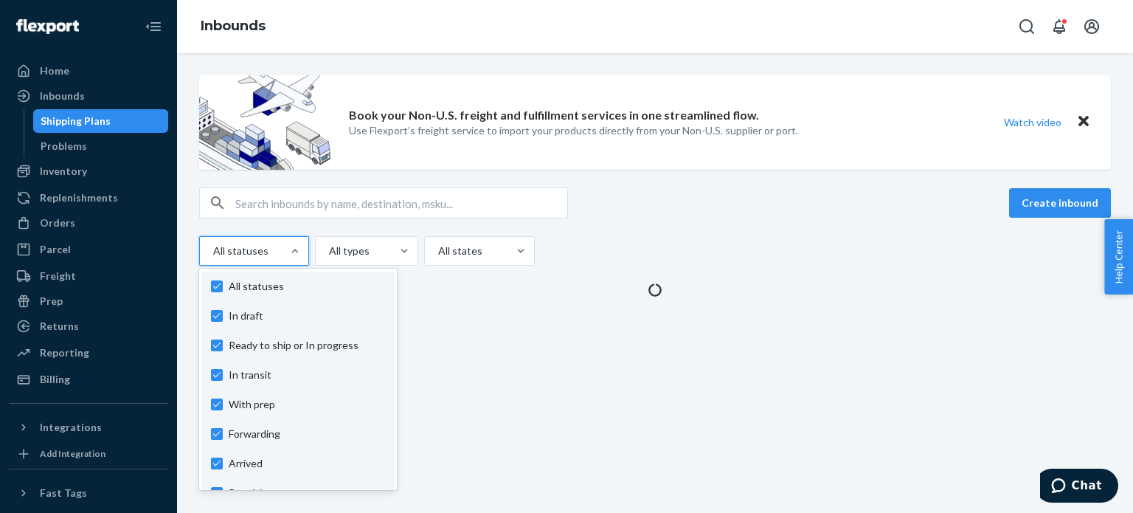
click at [297, 209] on input "text" at bounding box center [401, 203] width 332 height 30
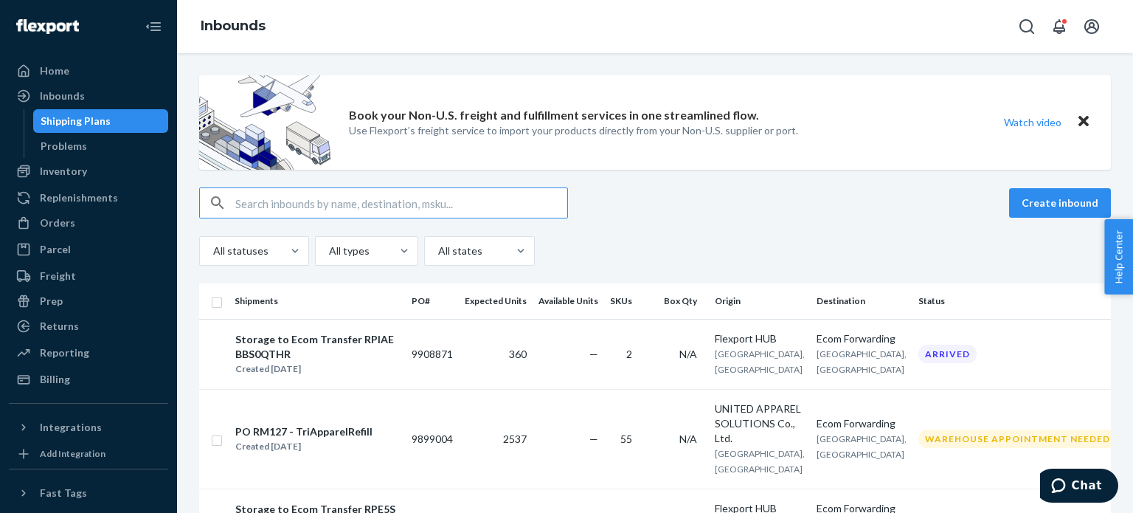
paste input "9752136"
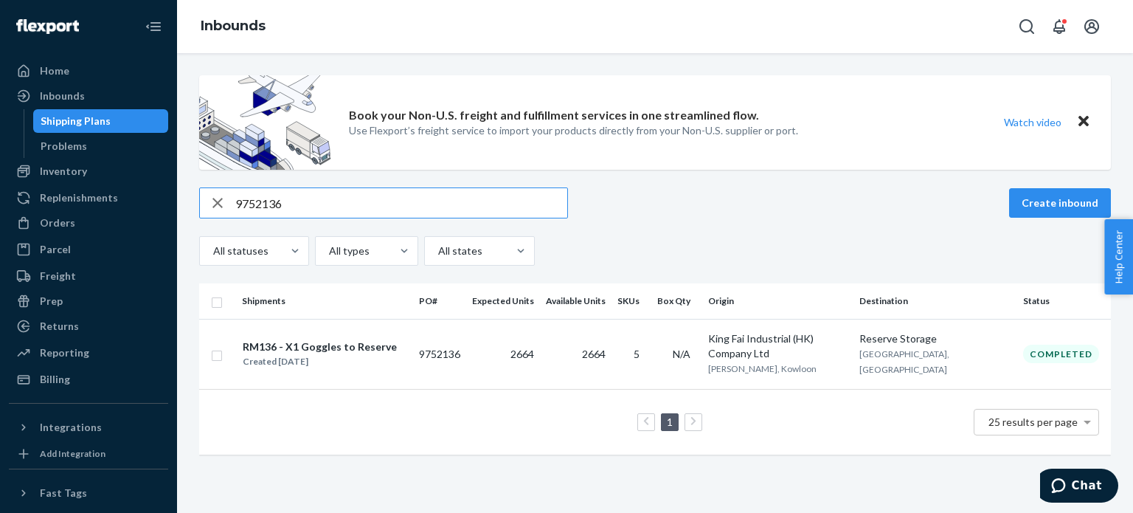
type input "9752136"
click at [387, 344] on div "RM136 - X1 Goggles to Reserve" at bounding box center [320, 346] width 154 height 15
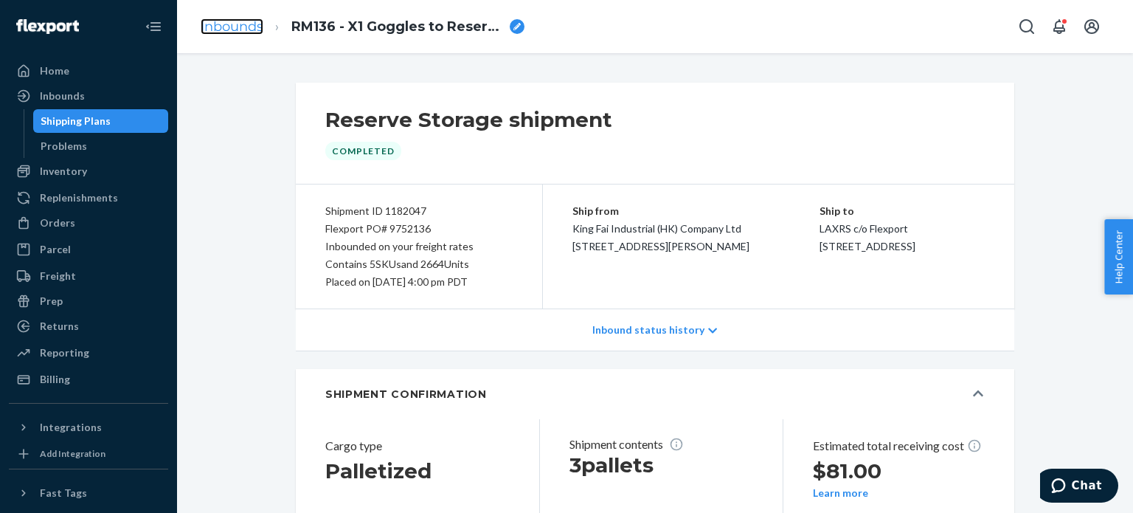
click at [258, 20] on link "Inbounds" at bounding box center [232, 26] width 63 height 16
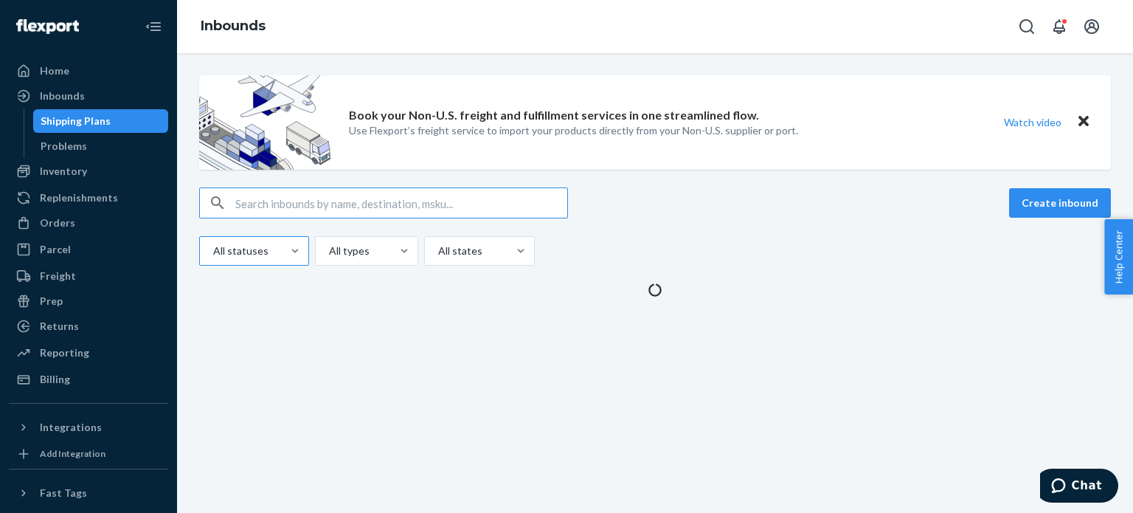
click at [254, 249] on div at bounding box center [253, 251] width 82 height 18
click at [213, 249] on input "All statuses" at bounding box center [212, 250] width 1 height 15
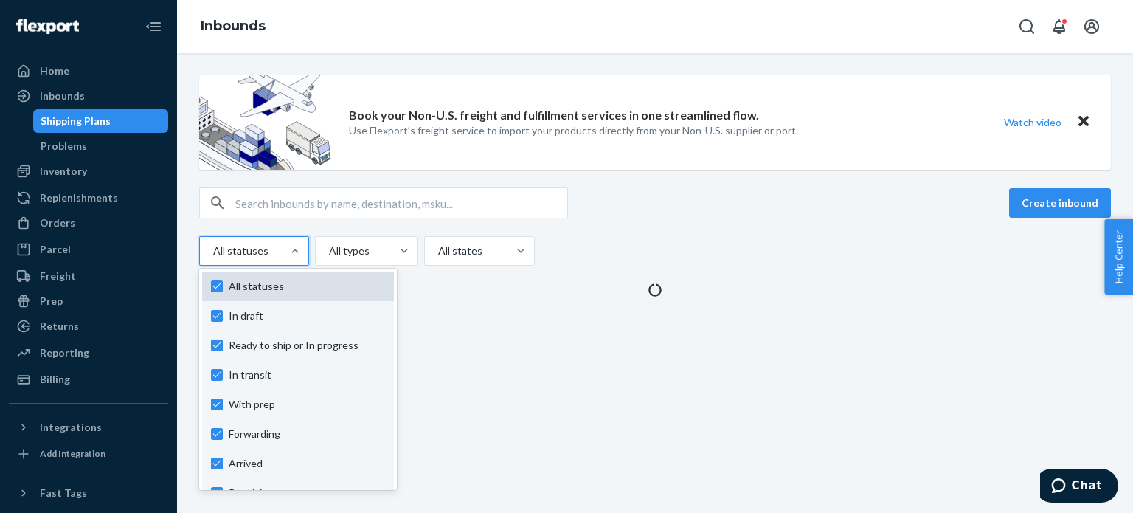
click at [261, 283] on span "All statuses" at bounding box center [307, 286] width 156 height 15
checkbox input "false"
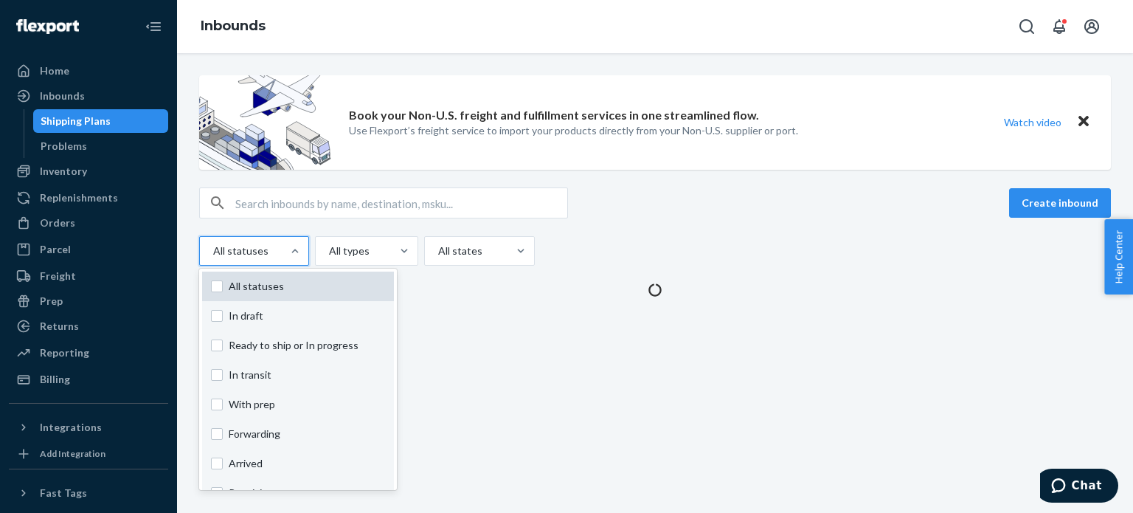
checkbox input "false"
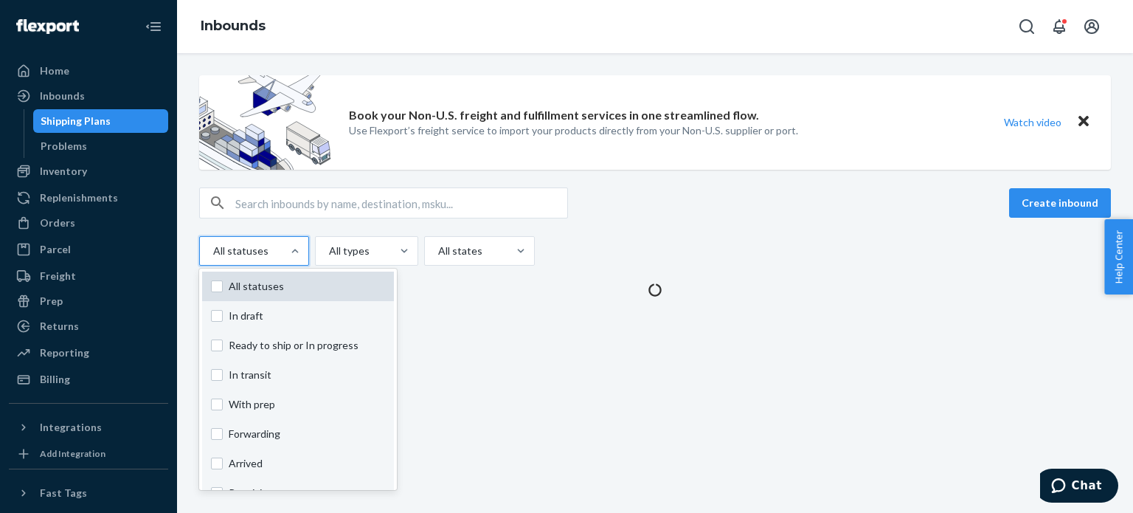
checkbox input "false"
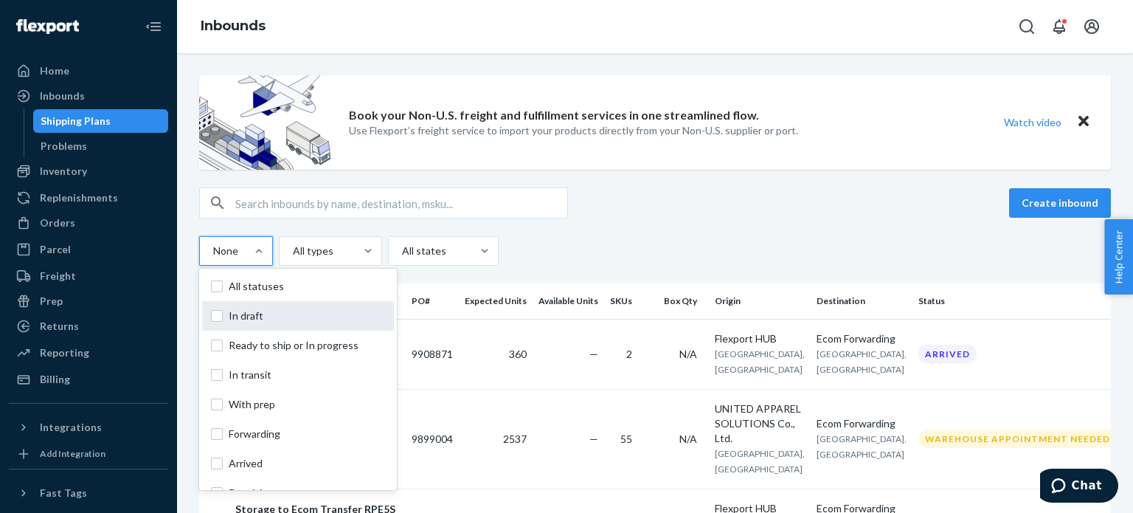
scroll to position [109, 0]
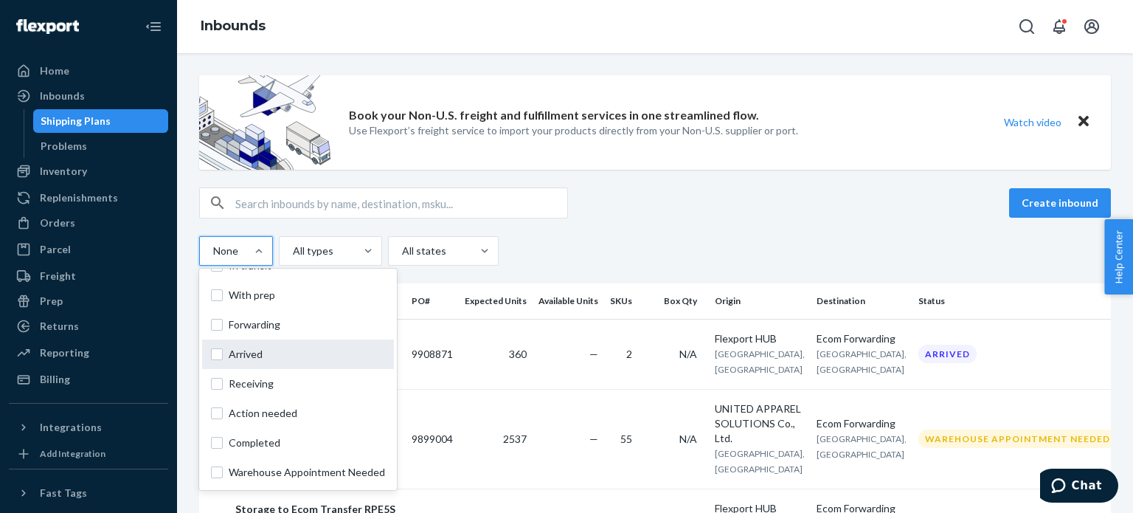
click at [258, 347] on span "Arrived" at bounding box center [307, 354] width 156 height 15
checkbox input "true"
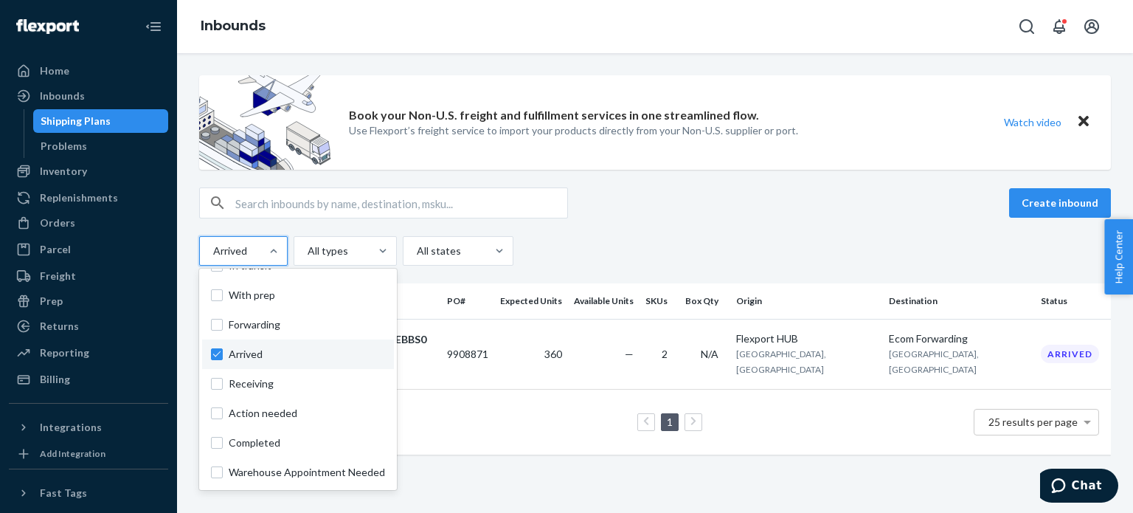
click at [604, 216] on div "Create inbound" at bounding box center [655, 202] width 912 height 31
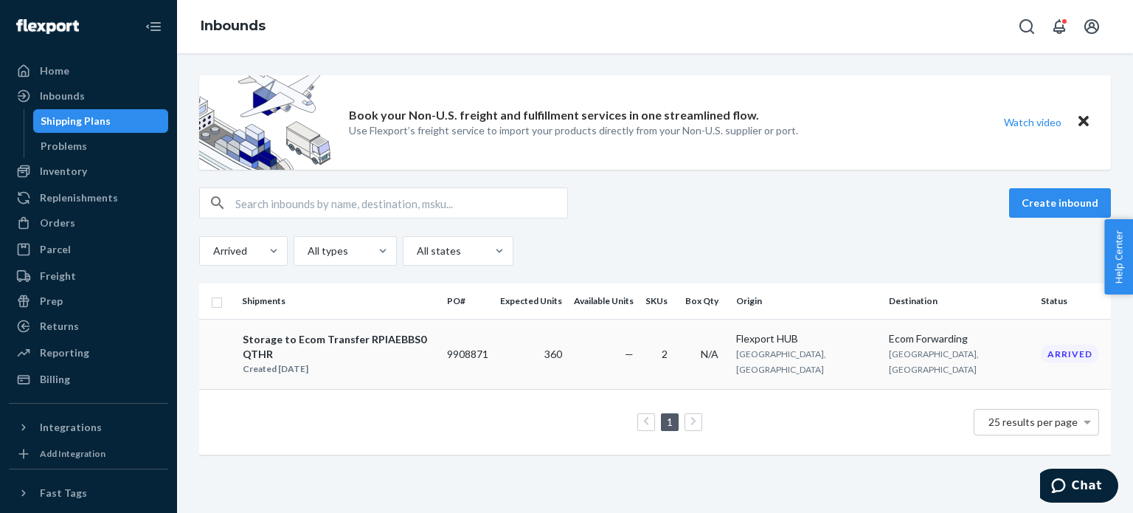
click at [441, 364] on td "Storage to Ecom Transfer RPIAEBBS0QTHR Created [DATE]" at bounding box center [338, 354] width 205 height 70
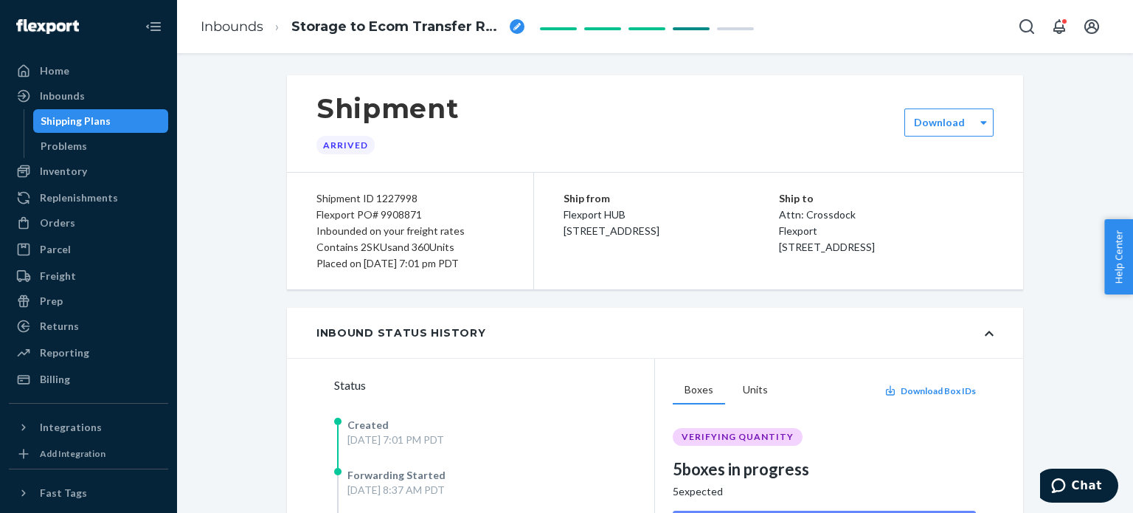
click at [516, 30] on div "breadcrumbs" at bounding box center [517, 26] width 15 height 15
click at [411, 218] on div "Flexport PO# 9908871" at bounding box center [409, 215] width 187 height 16
copy div "9908871"
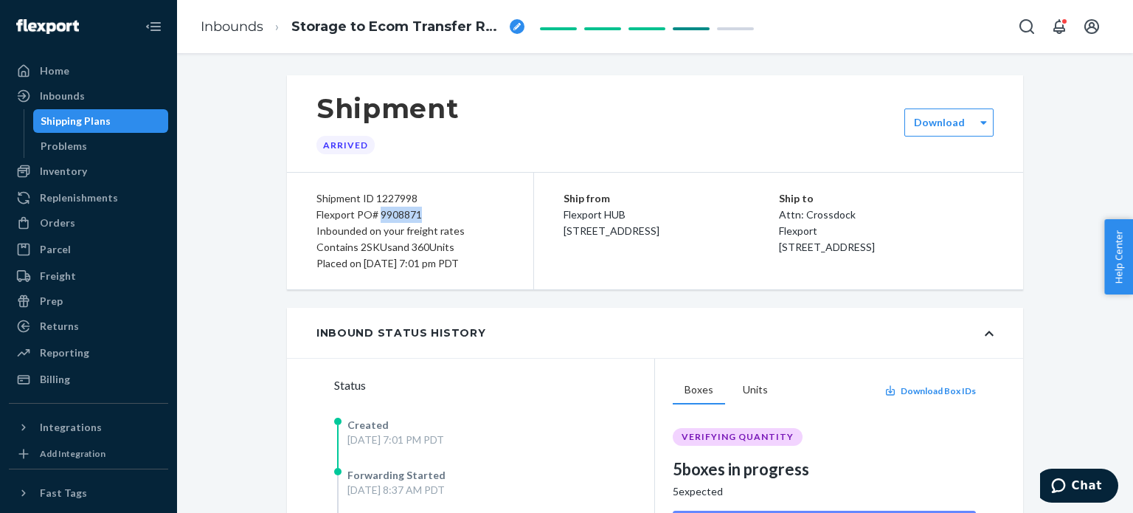
click at [336, 218] on div "Flexport PO# 9908871" at bounding box center [409, 215] width 187 height 16
click at [250, 27] on link "Inbounds" at bounding box center [232, 26] width 63 height 16
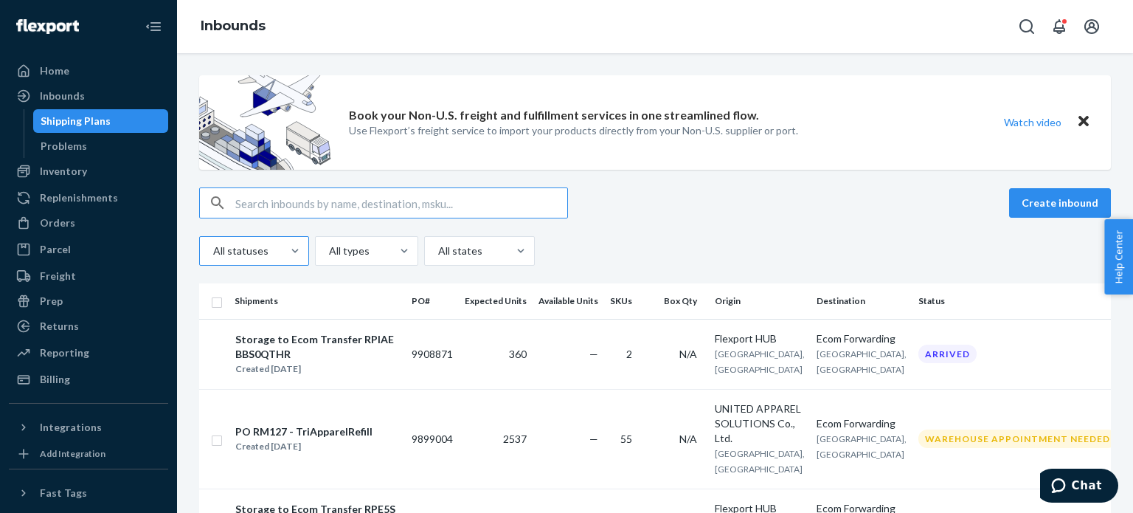
click at [271, 242] on div at bounding box center [253, 251] width 82 height 18
click at [213, 243] on input "All statuses" at bounding box center [212, 250] width 1 height 15
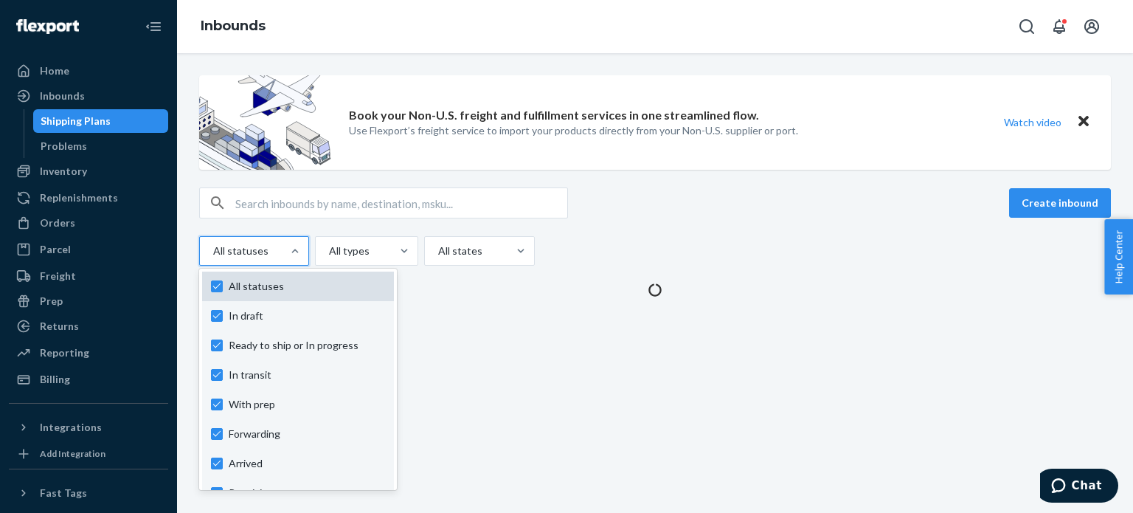
click at [263, 285] on span "All statuses" at bounding box center [307, 286] width 156 height 15
checkbox input "false"
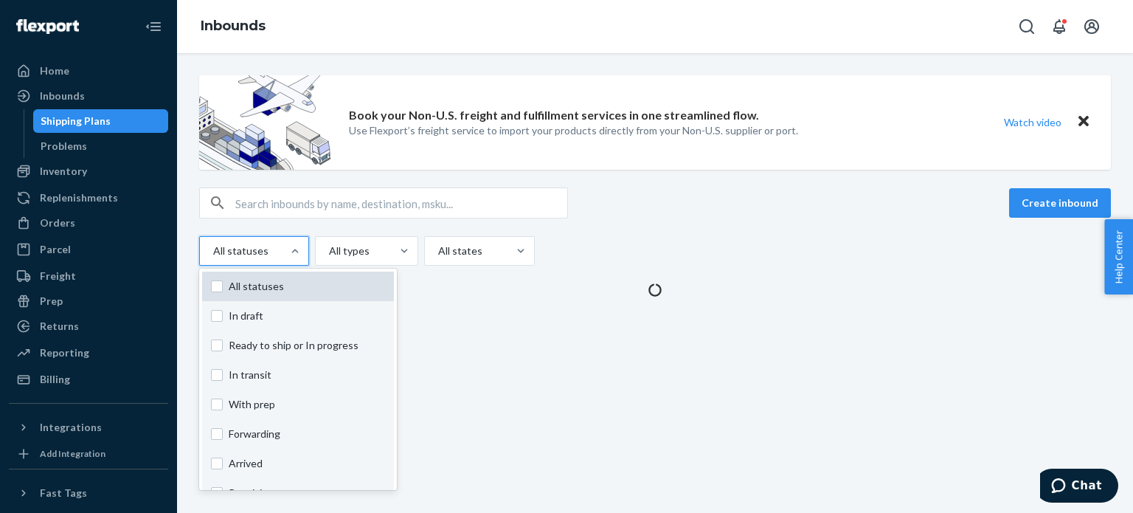
checkbox input "false"
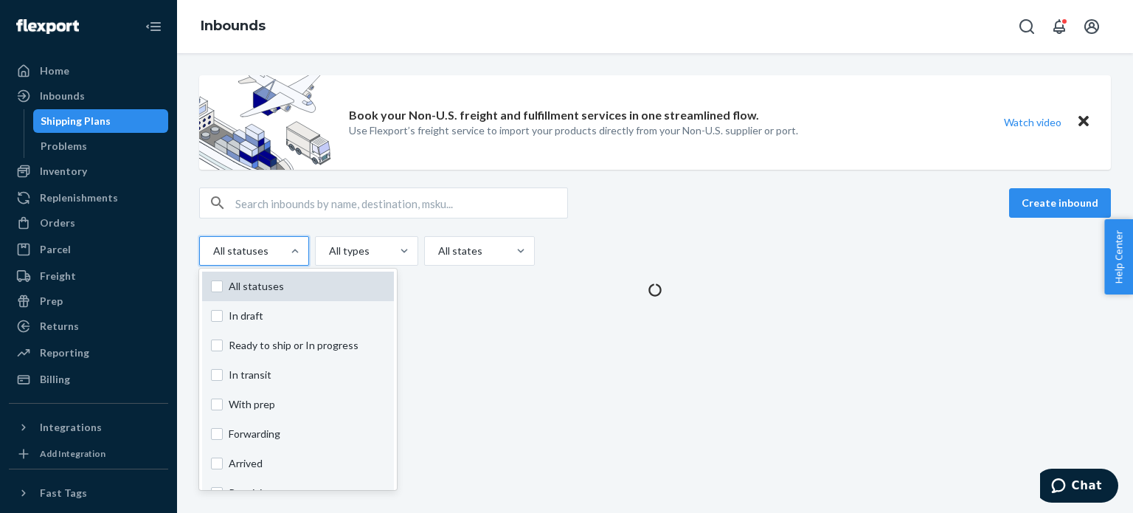
checkbox input "false"
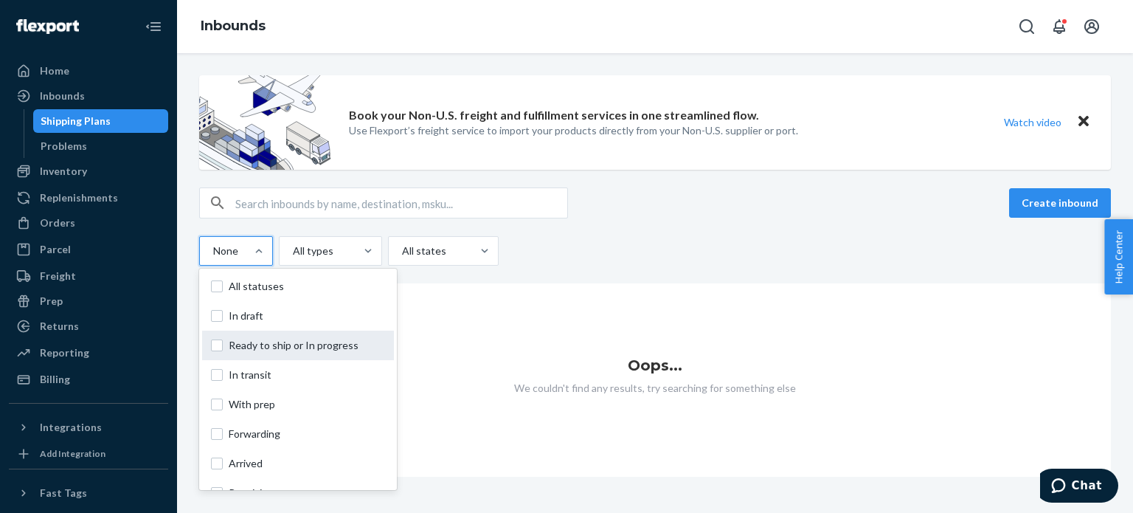
scroll to position [109, 0]
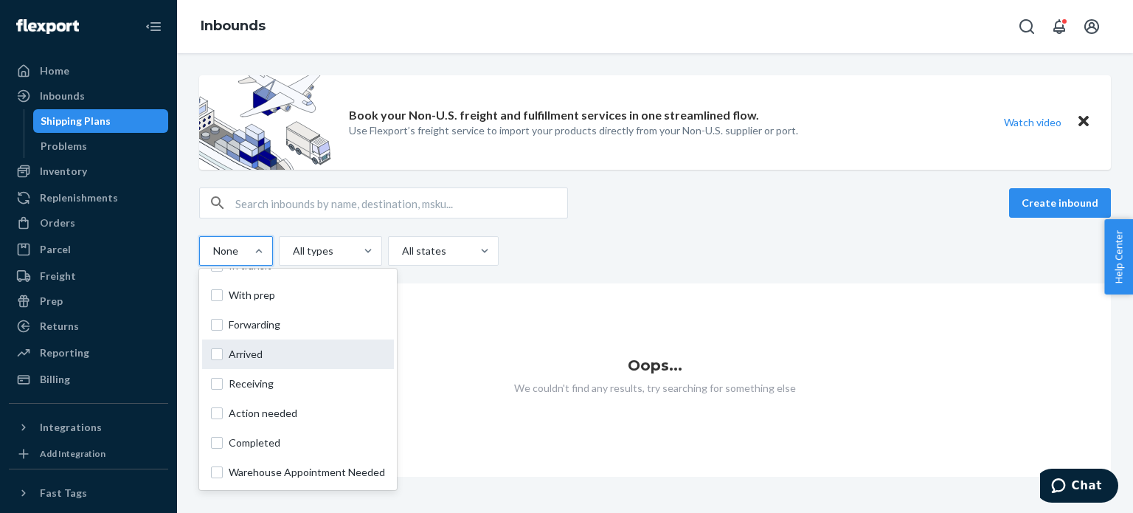
click at [264, 363] on div "Arrived" at bounding box center [298, 354] width 192 height 30
click at [213, 258] on input "option Arrived focused, 0 of 10. 10 results available. Use Up and Down to choos…" at bounding box center [212, 250] width 1 height 15
checkbox input "true"
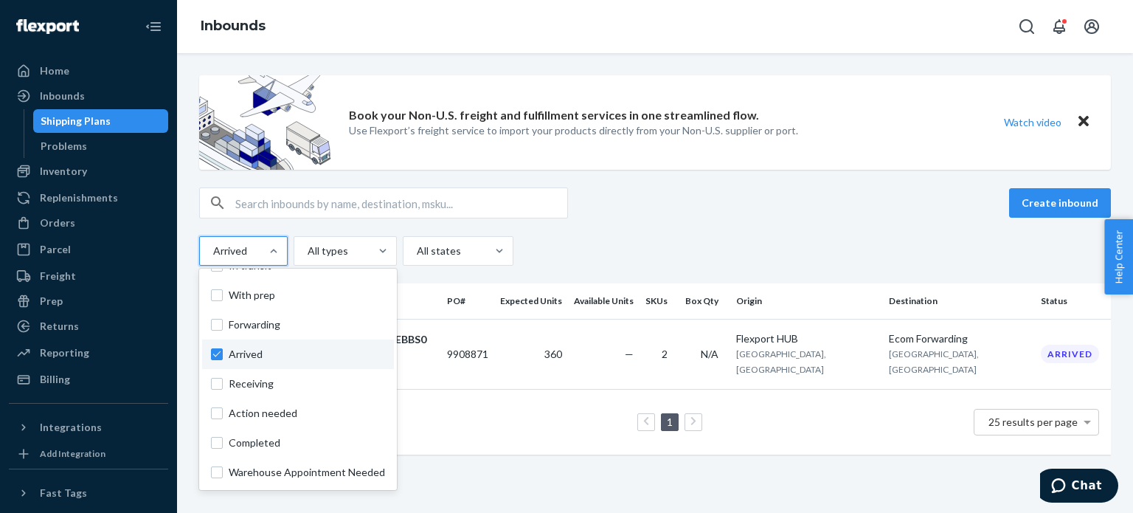
click at [584, 245] on div "option Arrived, selected. option Forwarding focused, 0 of 10. 10 results availa…" at bounding box center [655, 251] width 912 height 30
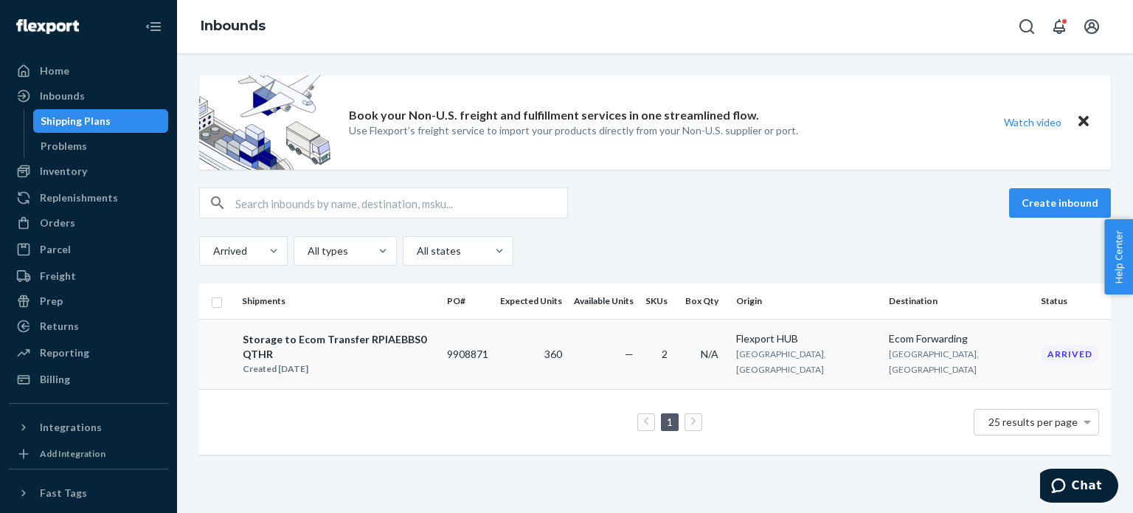
click at [435, 360] on div "Storage to Ecom Transfer RPIAEBBS0QTHR Created [DATE]" at bounding box center [338, 354] width 193 height 46
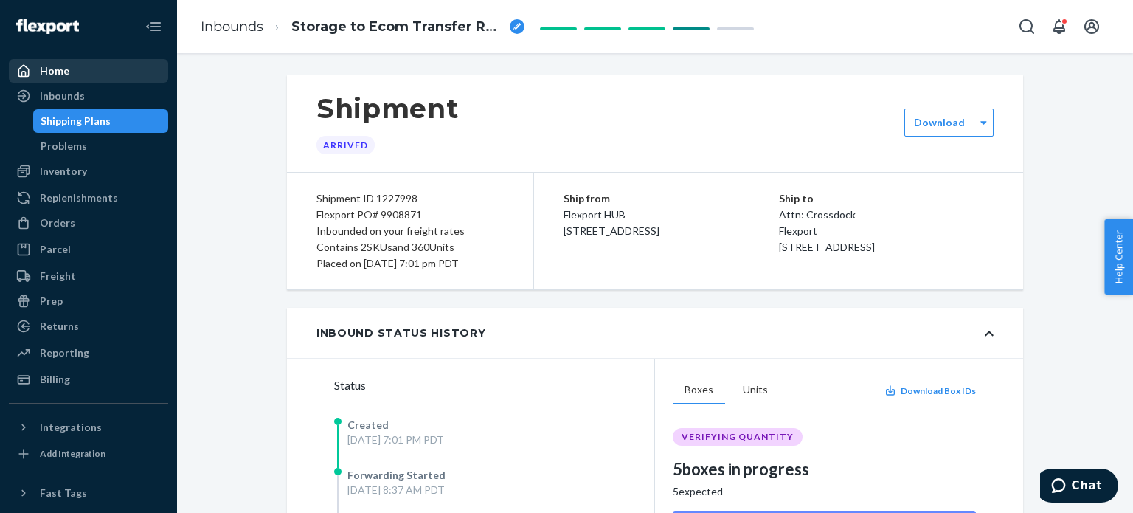
click at [55, 71] on div "Home" at bounding box center [55, 70] width 30 height 15
